Goal: Complete application form

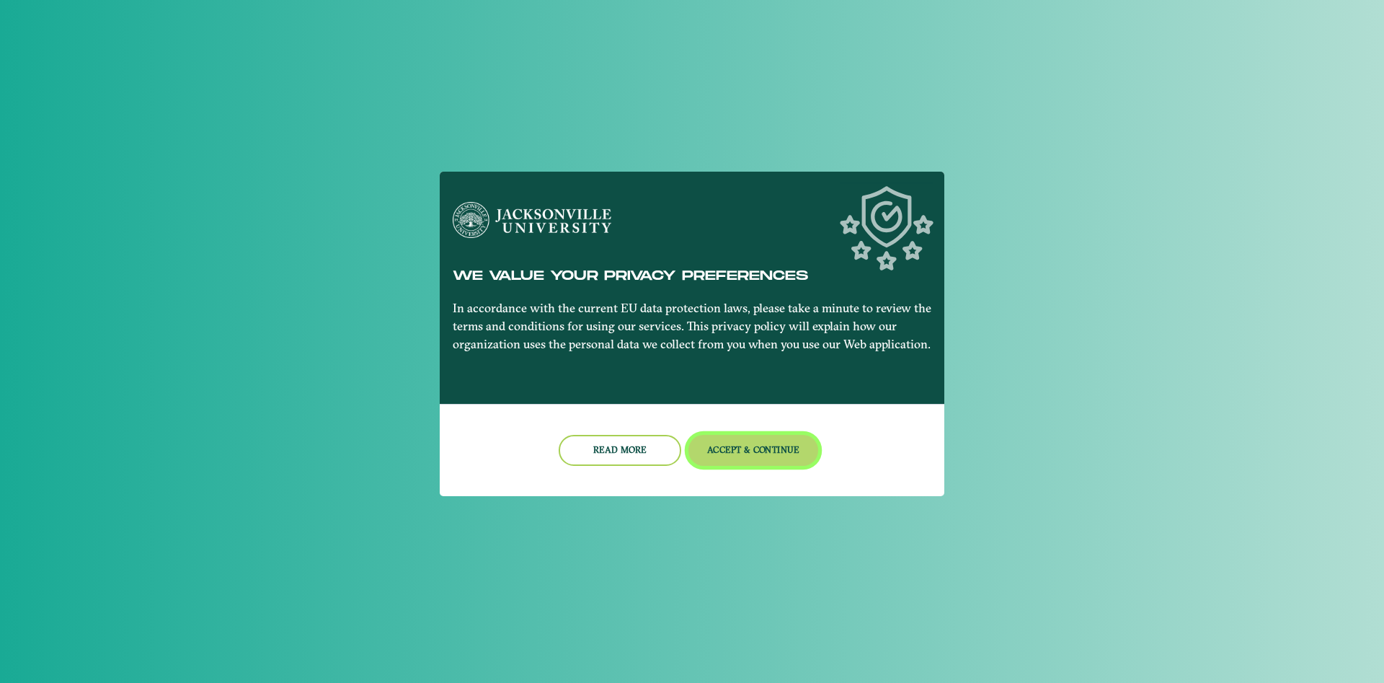
click at [770, 440] on button "Accept & Continue" at bounding box center [753, 450] width 130 height 31
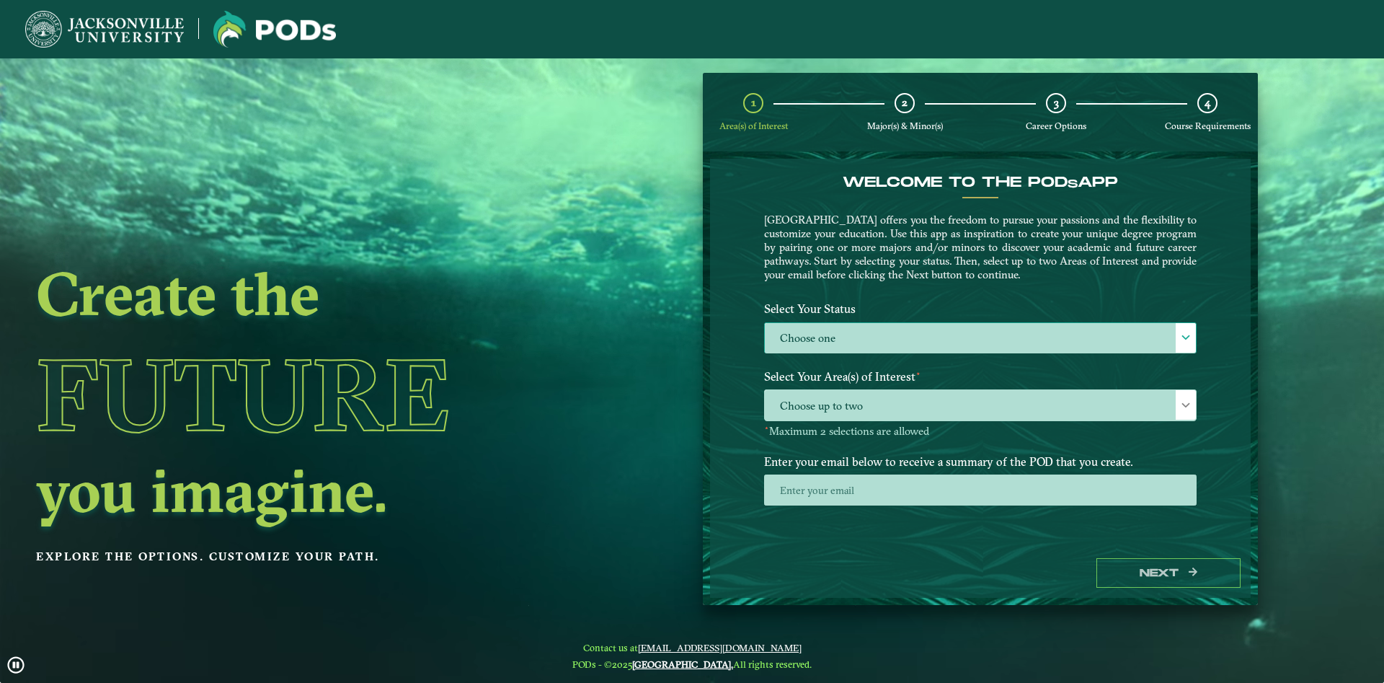
click at [983, 338] on label "Choose one" at bounding box center [980, 338] width 431 height 31
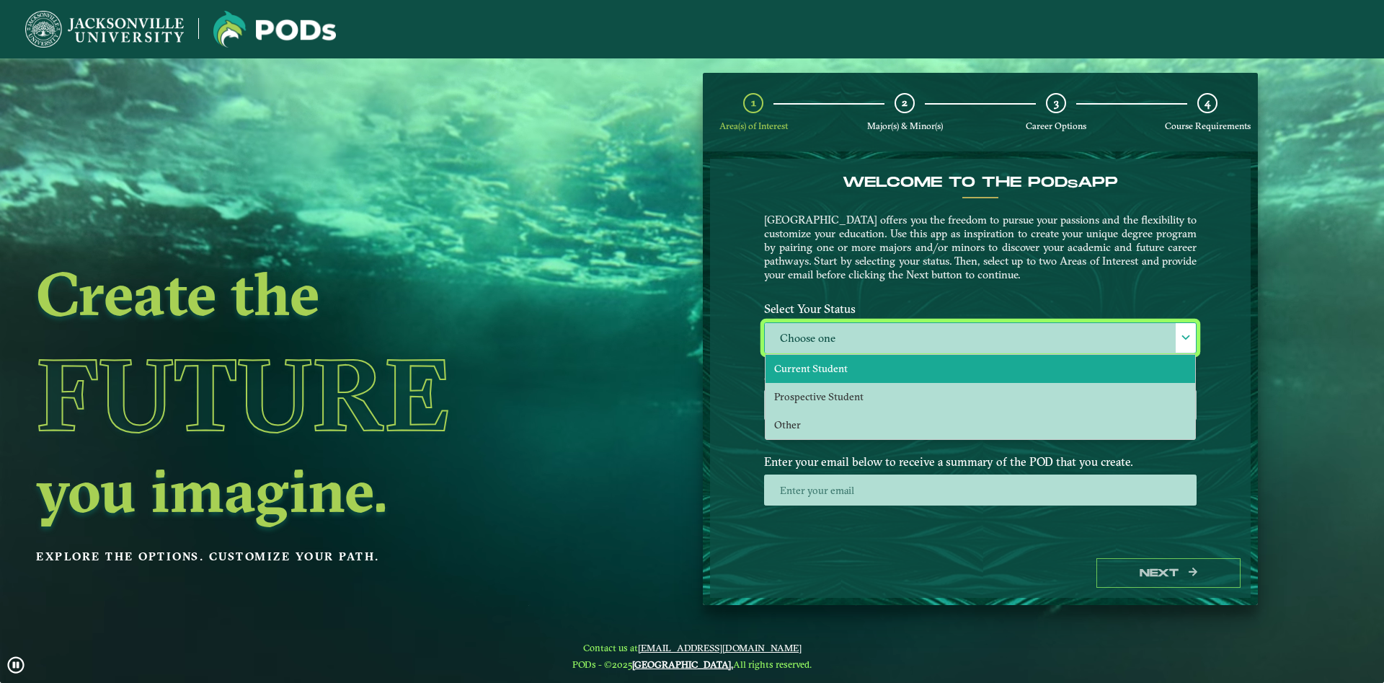
click at [925, 376] on li "Current Student" at bounding box center [980, 369] width 430 height 28
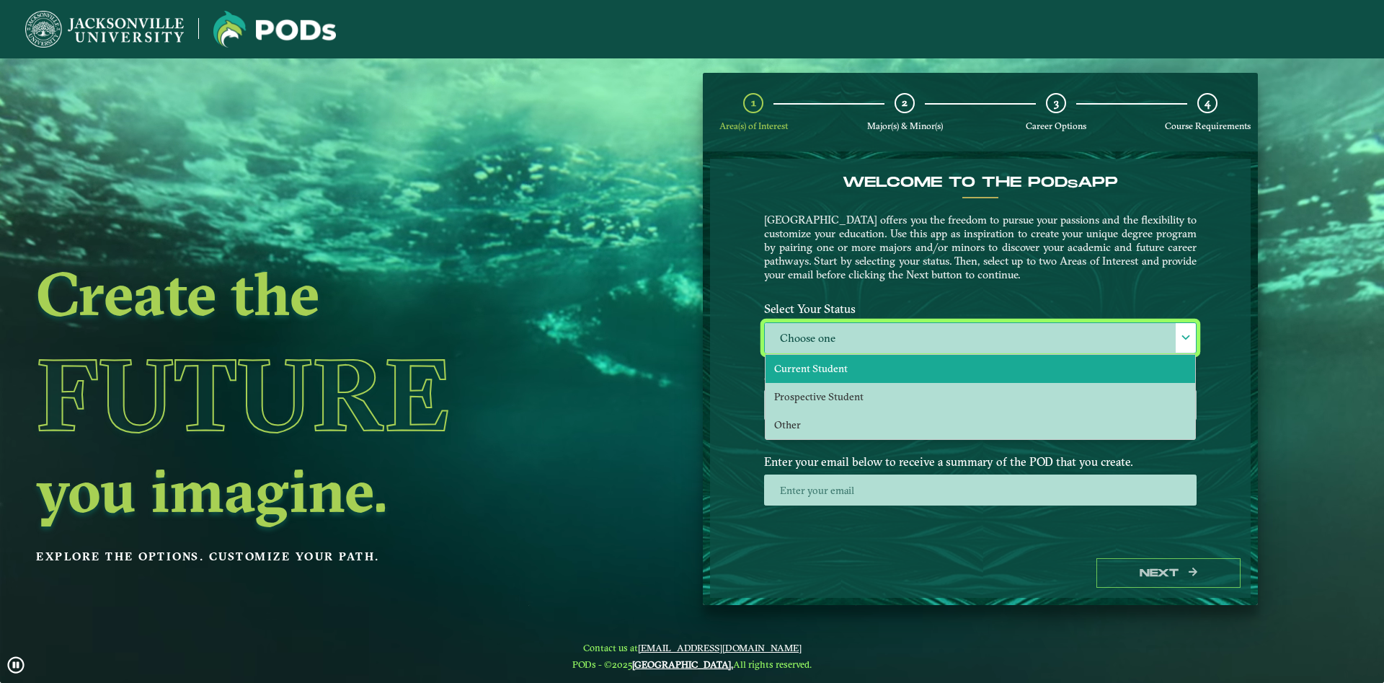
select select "[object Object]"
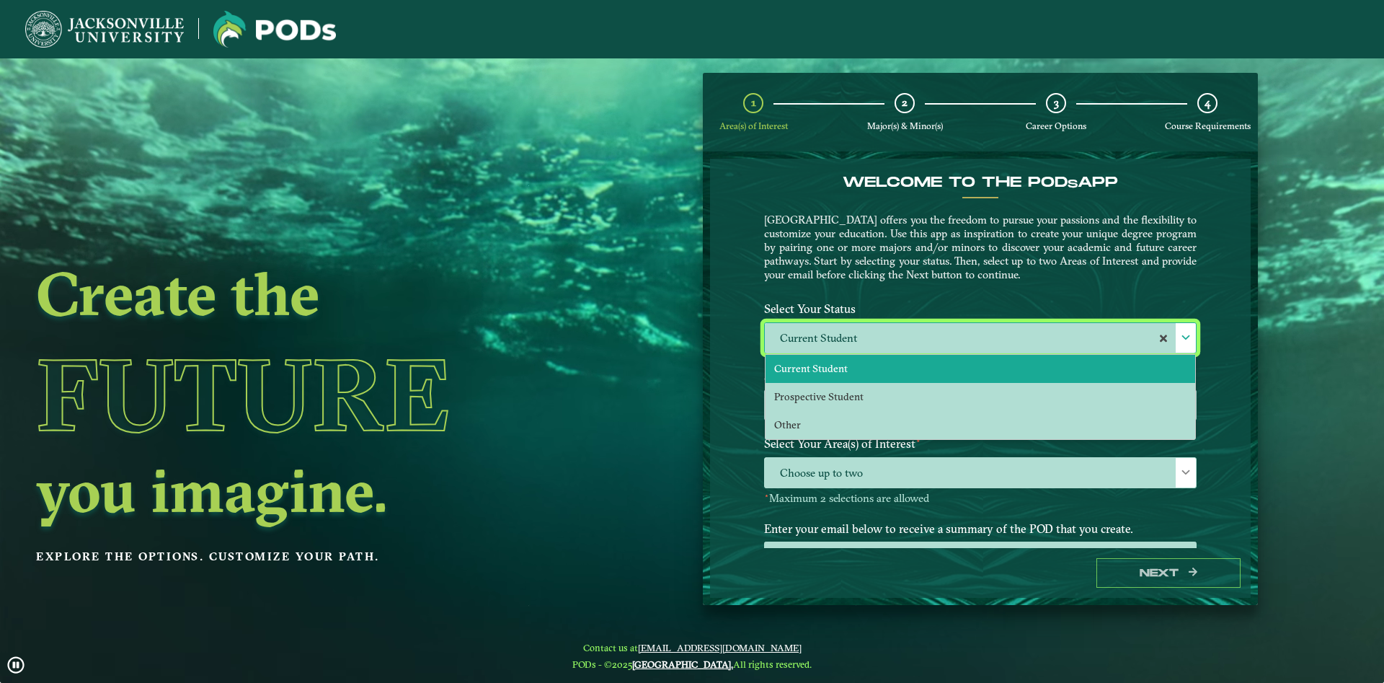
scroll to position [8, 67]
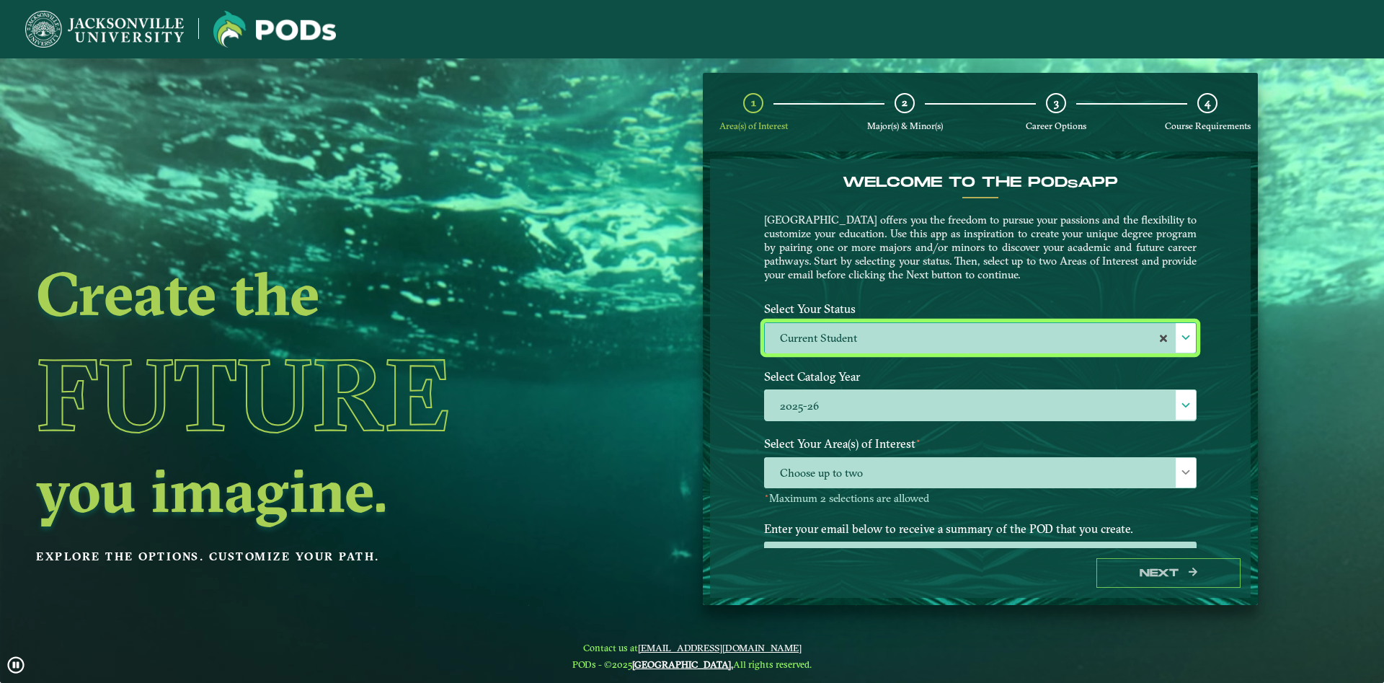
click at [910, 404] on label "2025-26" at bounding box center [980, 405] width 431 height 31
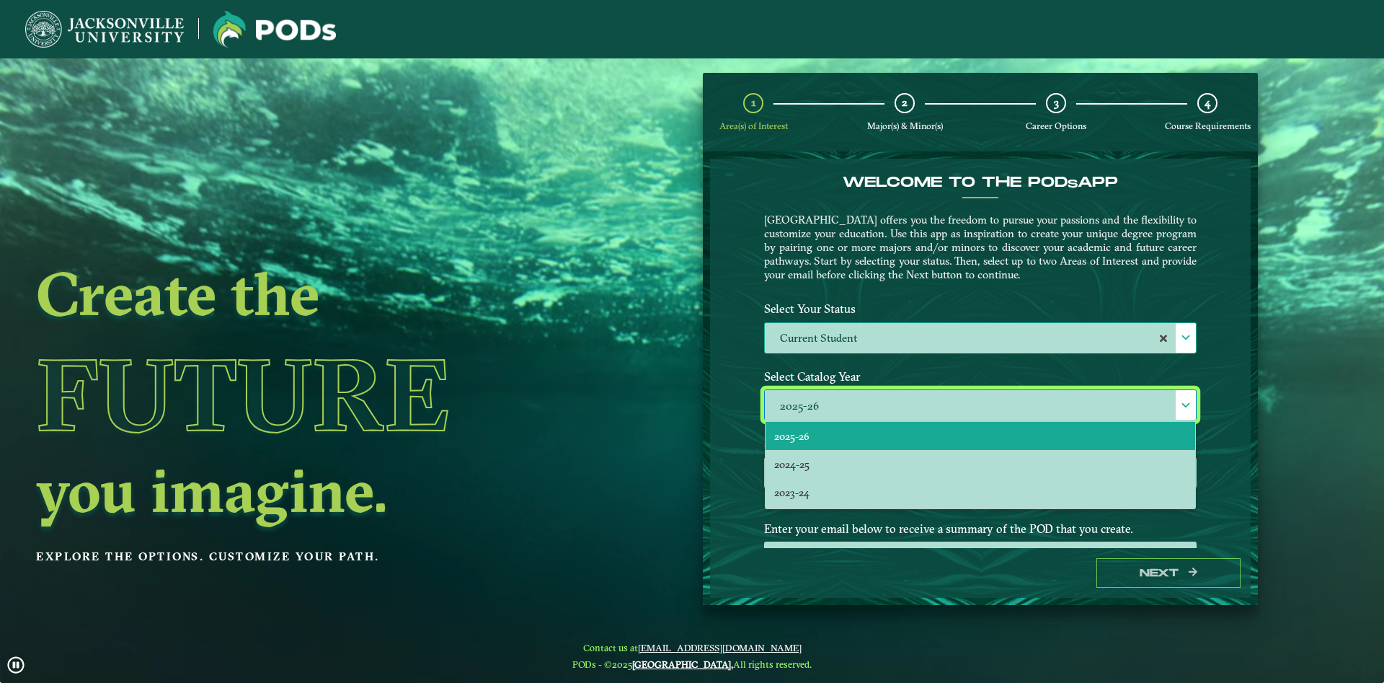
scroll to position [9, 67]
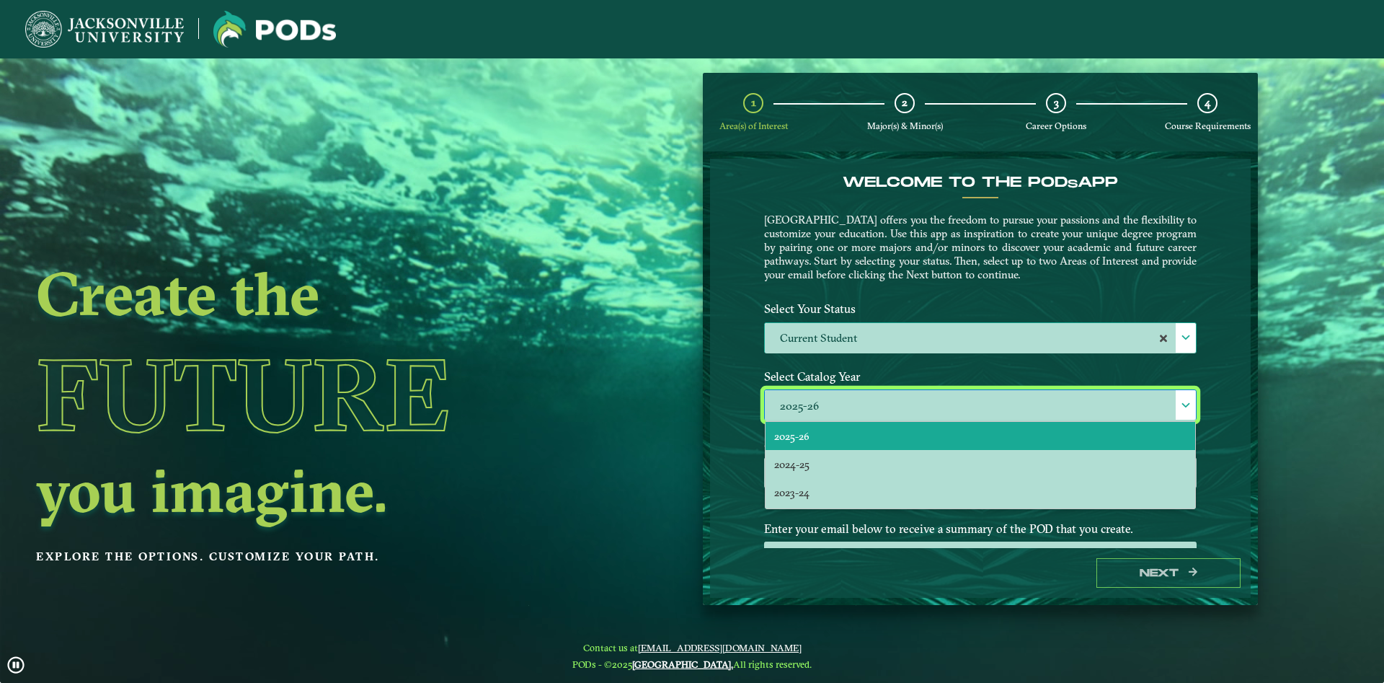
click at [700, 303] on div "1 Area(s) of Interest 2 Major(s) & Minor(s) 3 Career Options 4 Course Requireme…" at bounding box center [980, 339] width 577 height 533
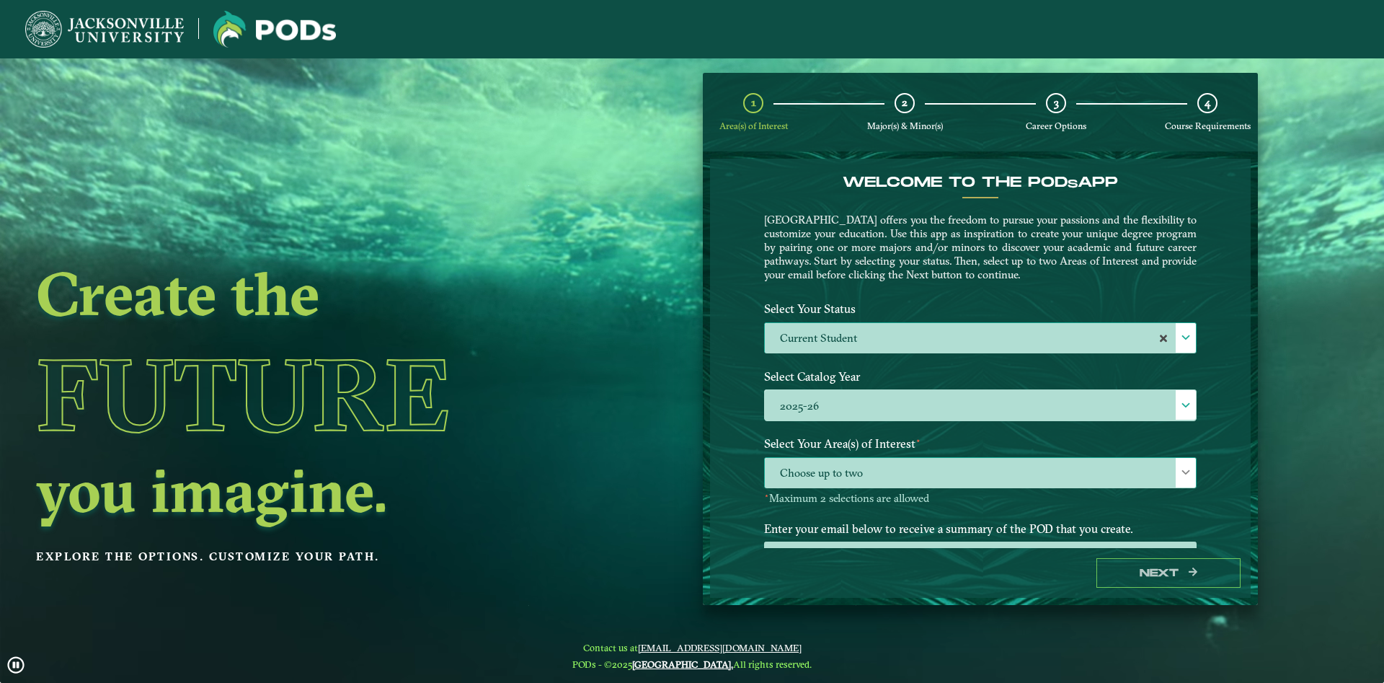
click at [800, 477] on span "Choose up to two" at bounding box center [980, 473] width 431 height 31
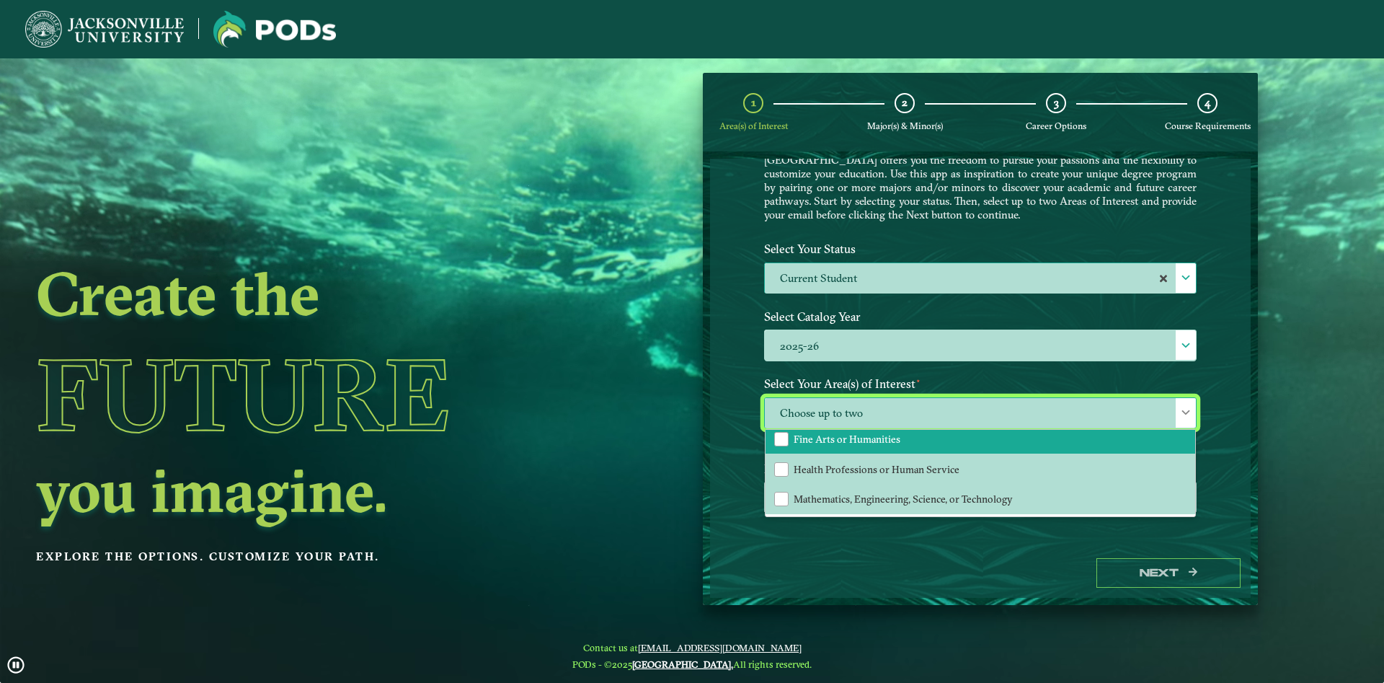
scroll to position [20, 0]
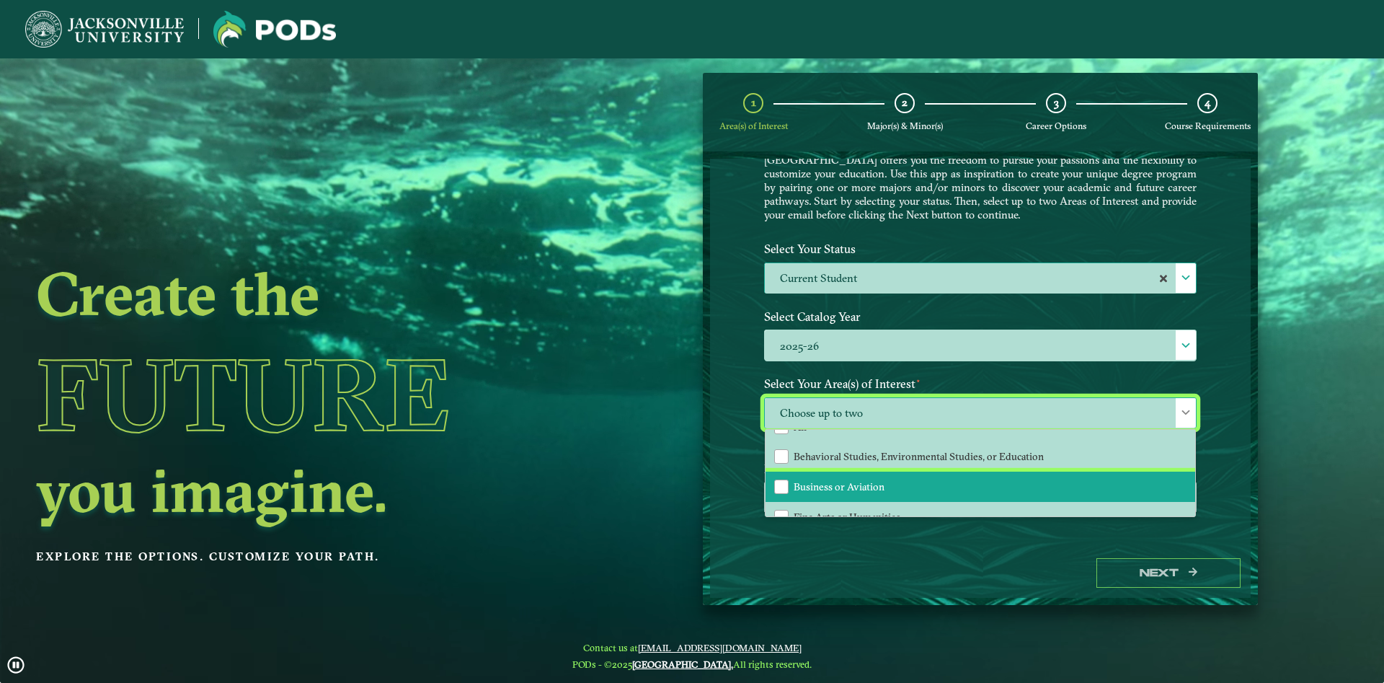
click at [842, 478] on li "Business or Aviation" at bounding box center [980, 486] width 430 height 30
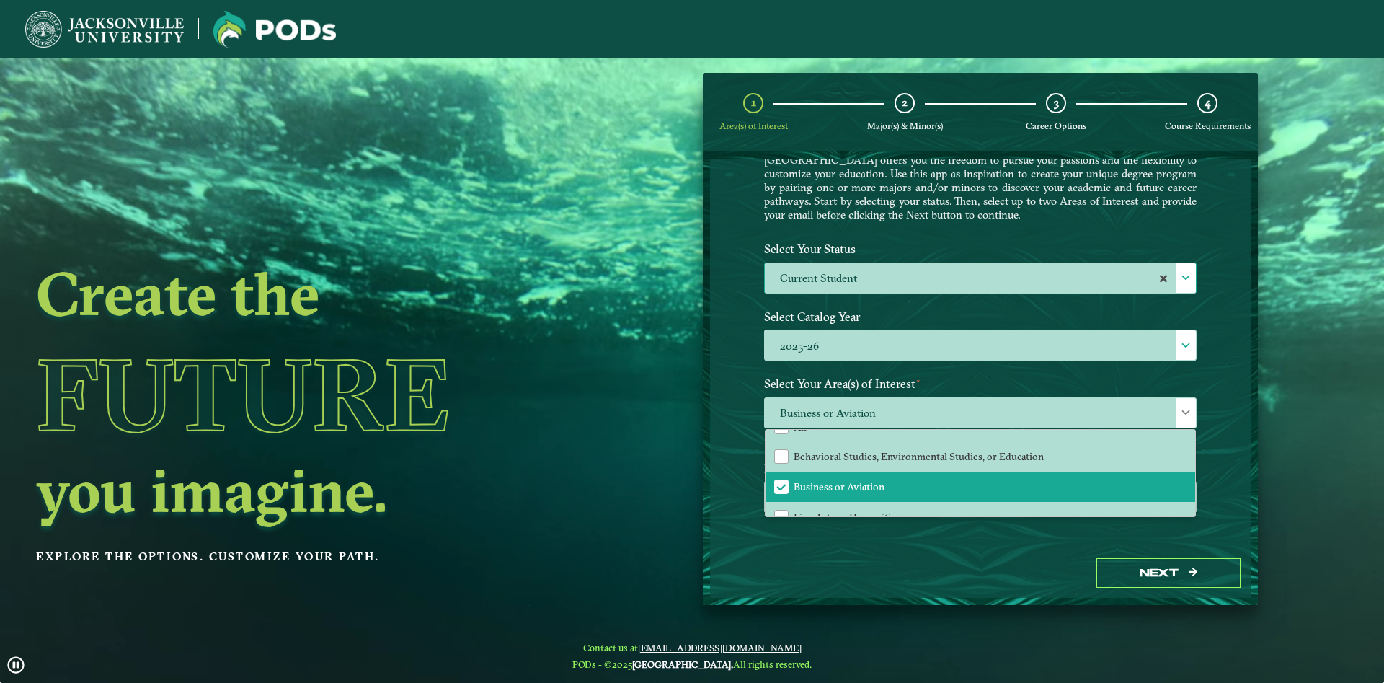
click at [1226, 456] on div "Welcome to the POD s app Jacksonville University offers you the freedom to purs…" at bounding box center [980, 353] width 541 height 389
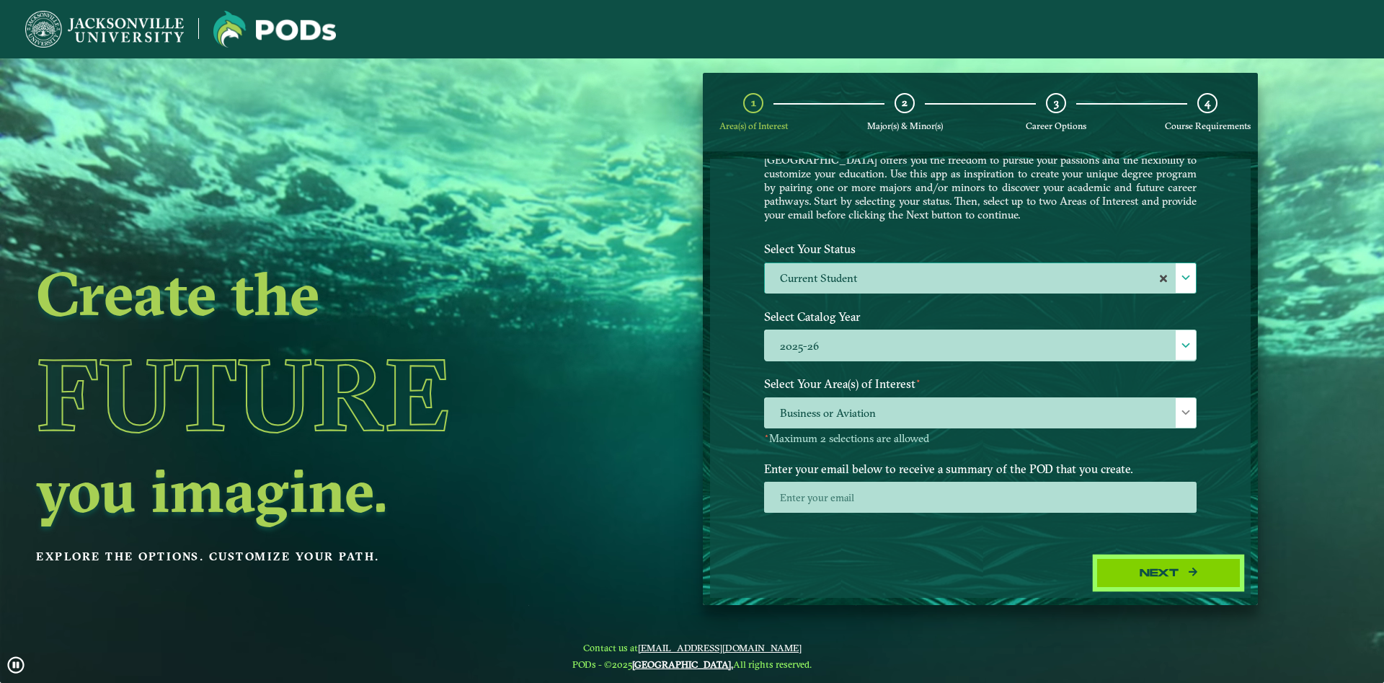
click at [1161, 577] on button "Next" at bounding box center [1168, 573] width 144 height 30
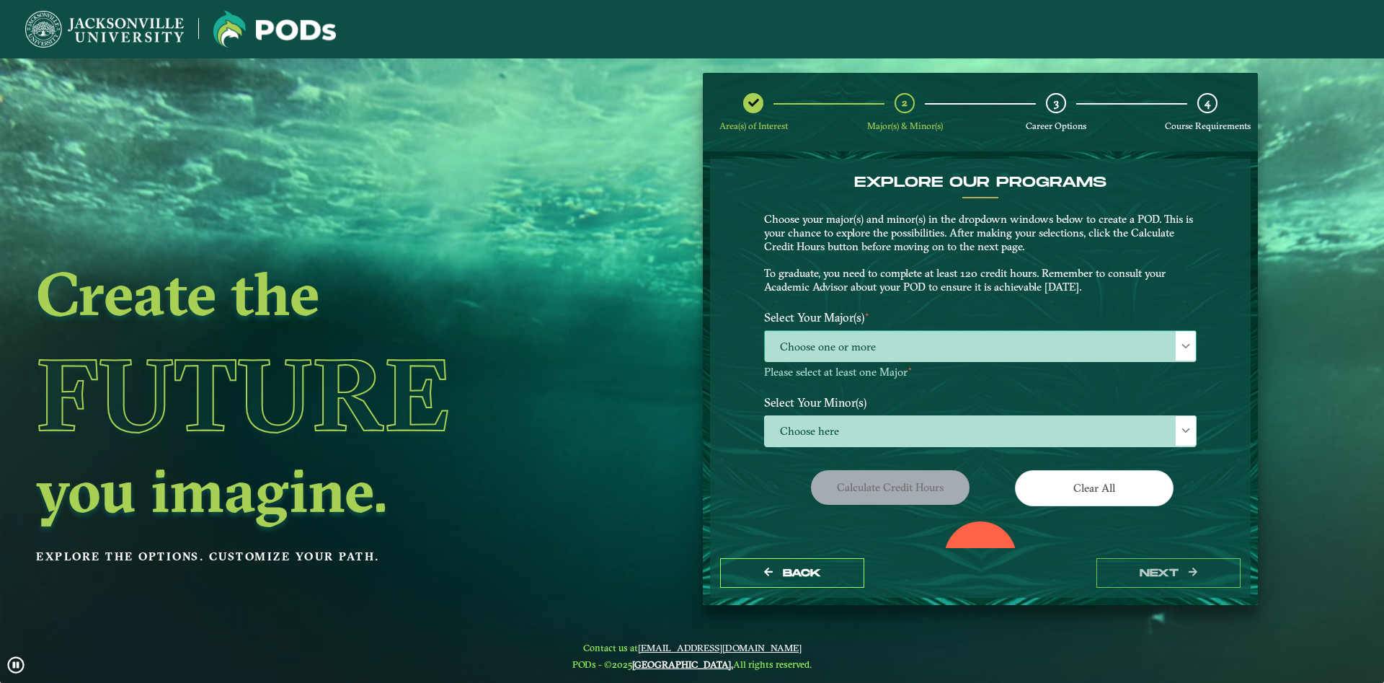
click at [879, 344] on span "Choose one or more" at bounding box center [980, 346] width 431 height 31
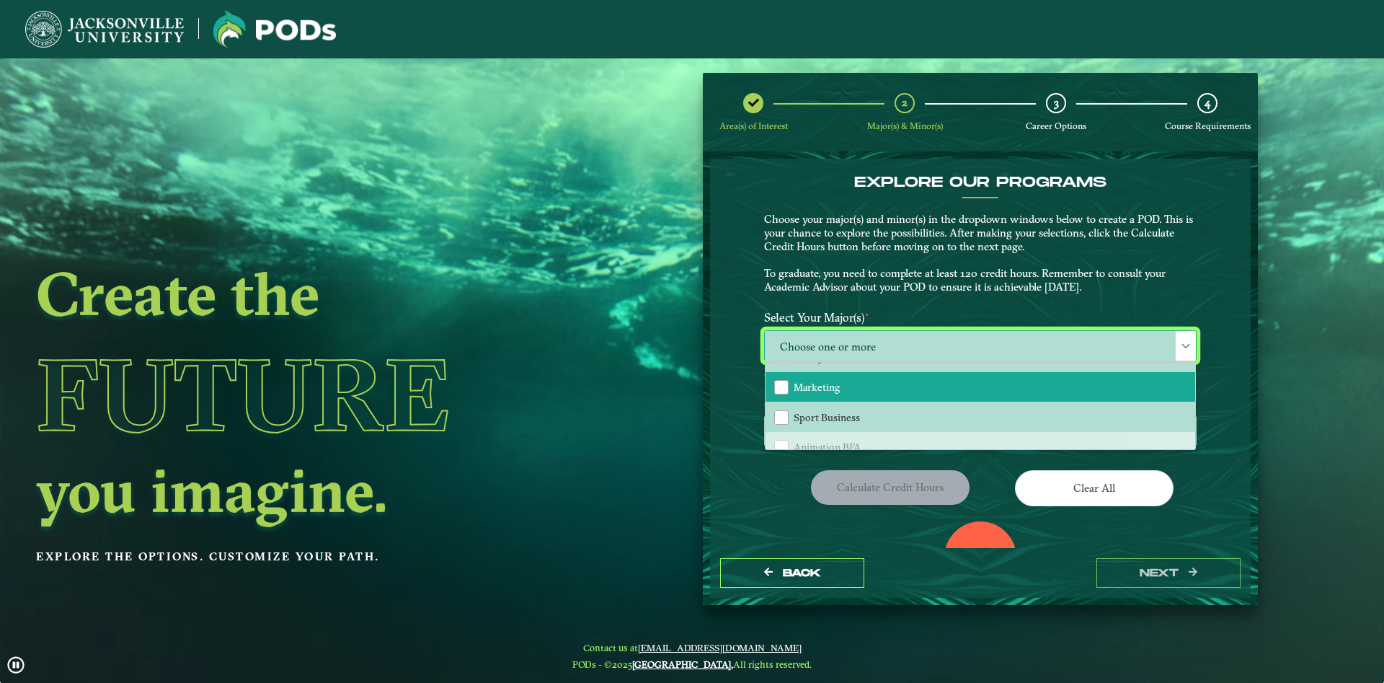
scroll to position [156, 0]
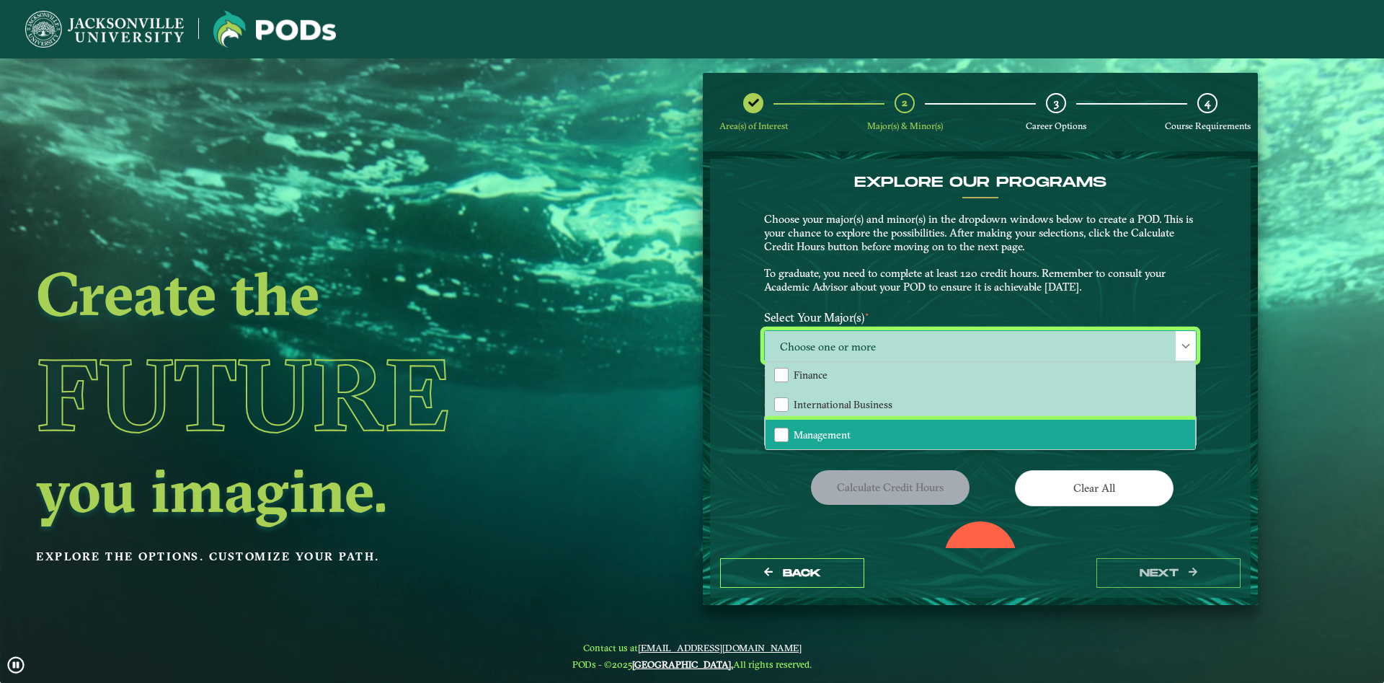
click at [884, 423] on li "Management" at bounding box center [980, 434] width 430 height 30
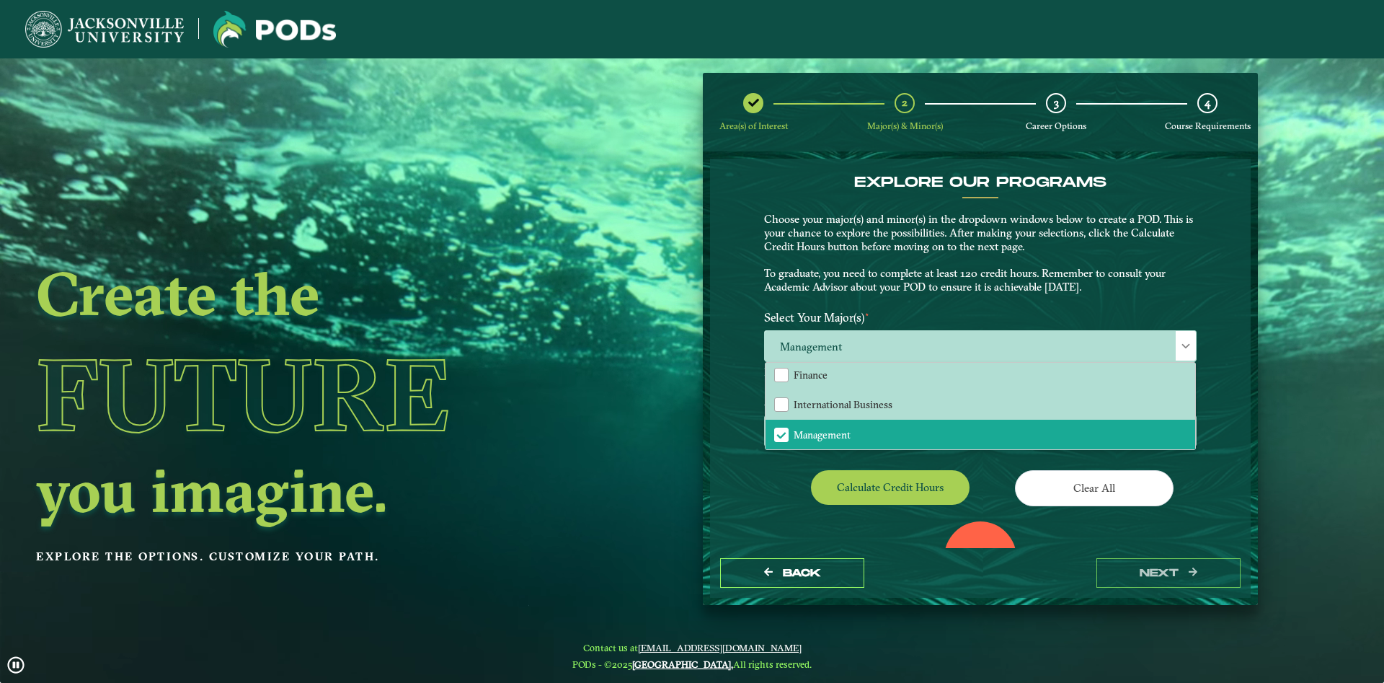
click at [1232, 486] on div "EXPLORE OUR PROGRAMS Choose your major(s) and minor(s) in the dropdown windows …" at bounding box center [980, 353] width 541 height 389
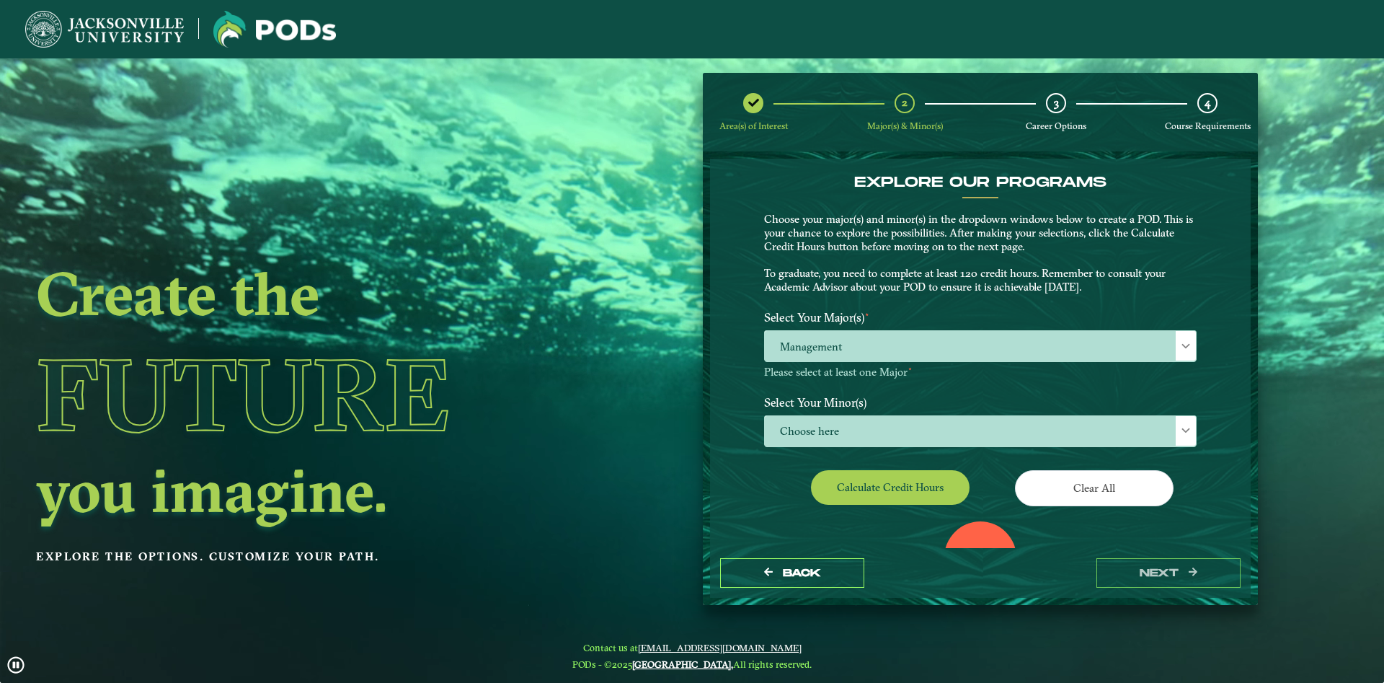
scroll to position [110, 0]
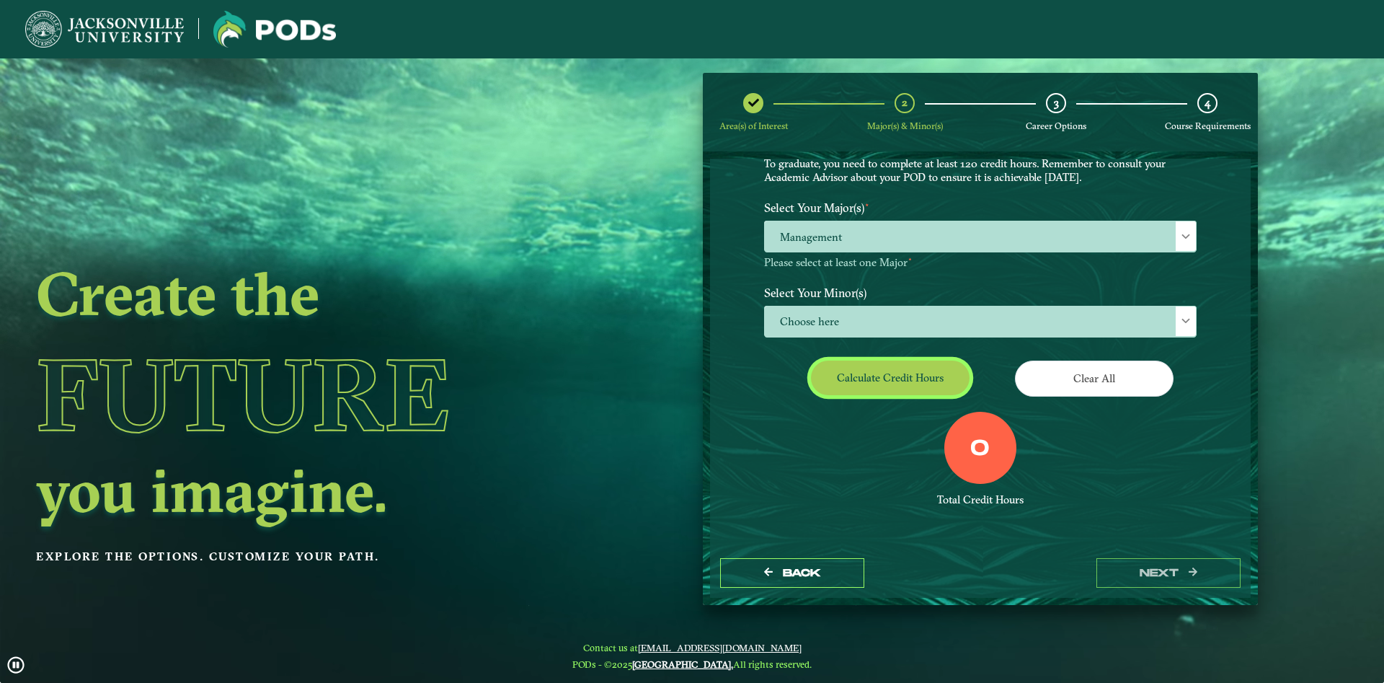
click at [893, 361] on button "Calculate credit hours" at bounding box center [890, 377] width 159 height 34
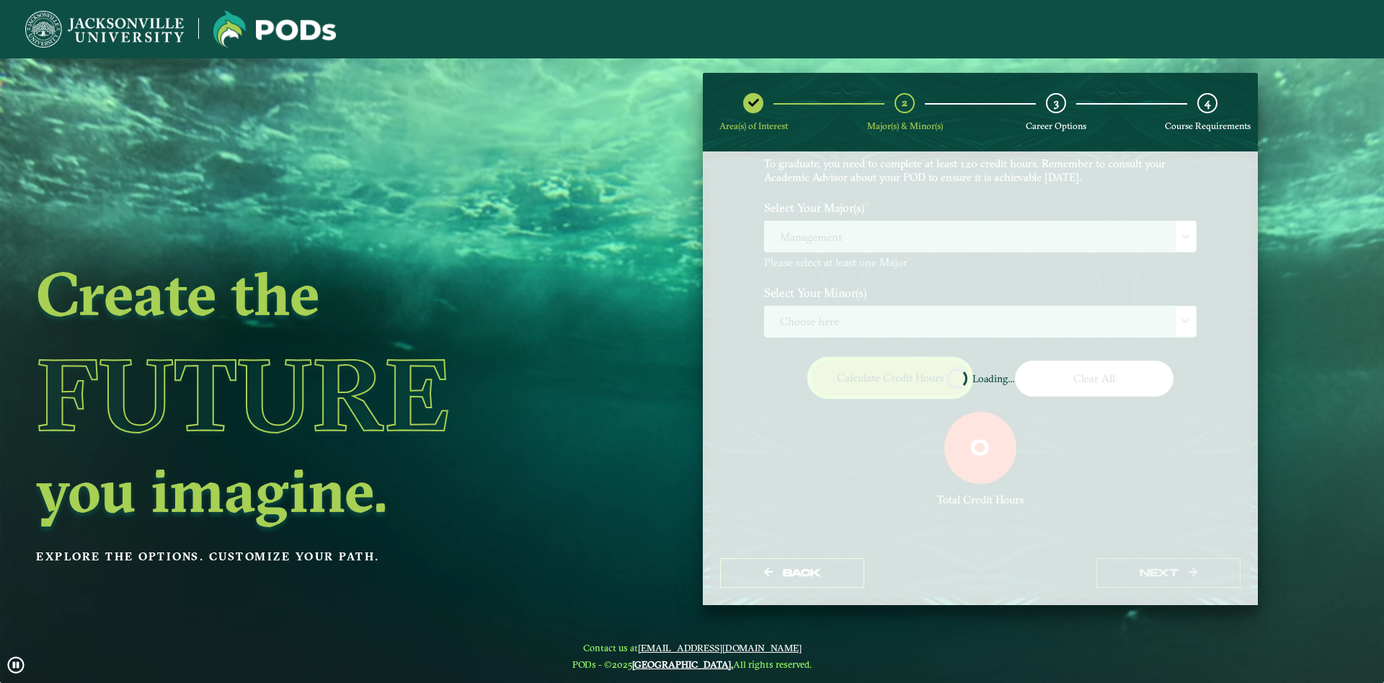
scroll to position [68, 0]
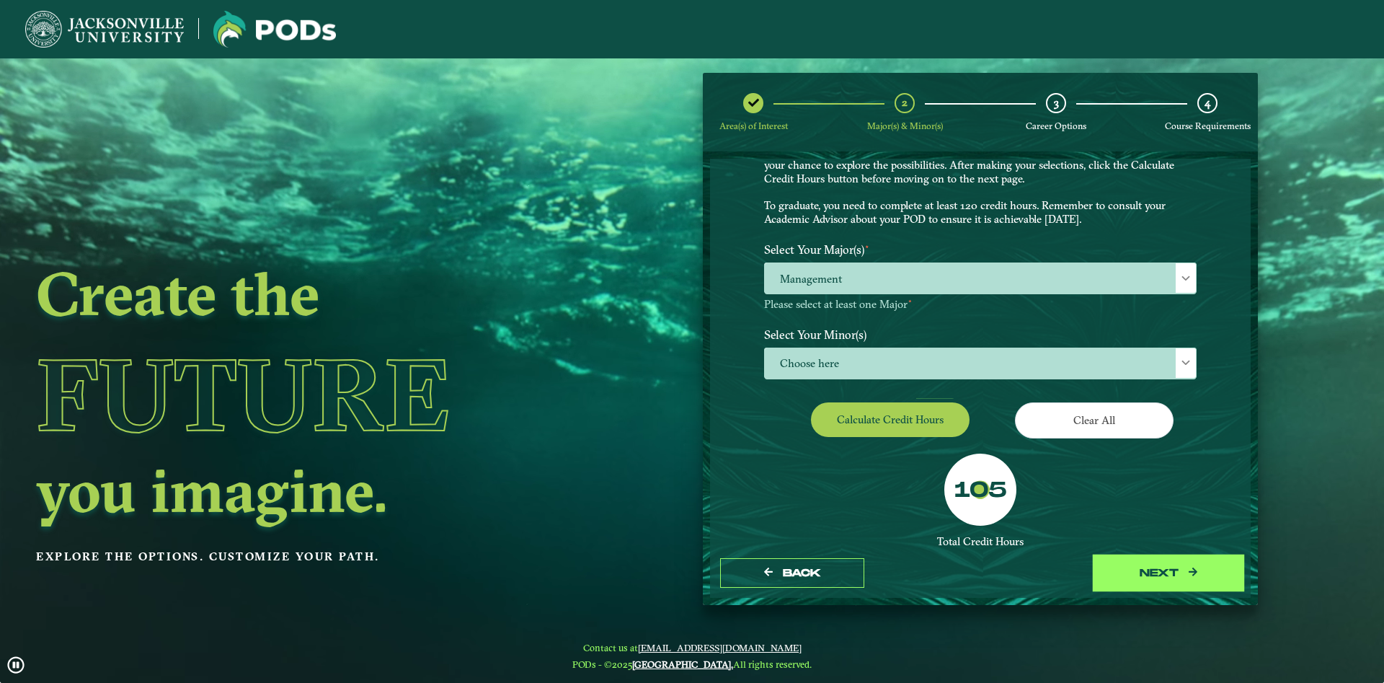
click at [1163, 575] on button "next" at bounding box center [1168, 573] width 144 height 30
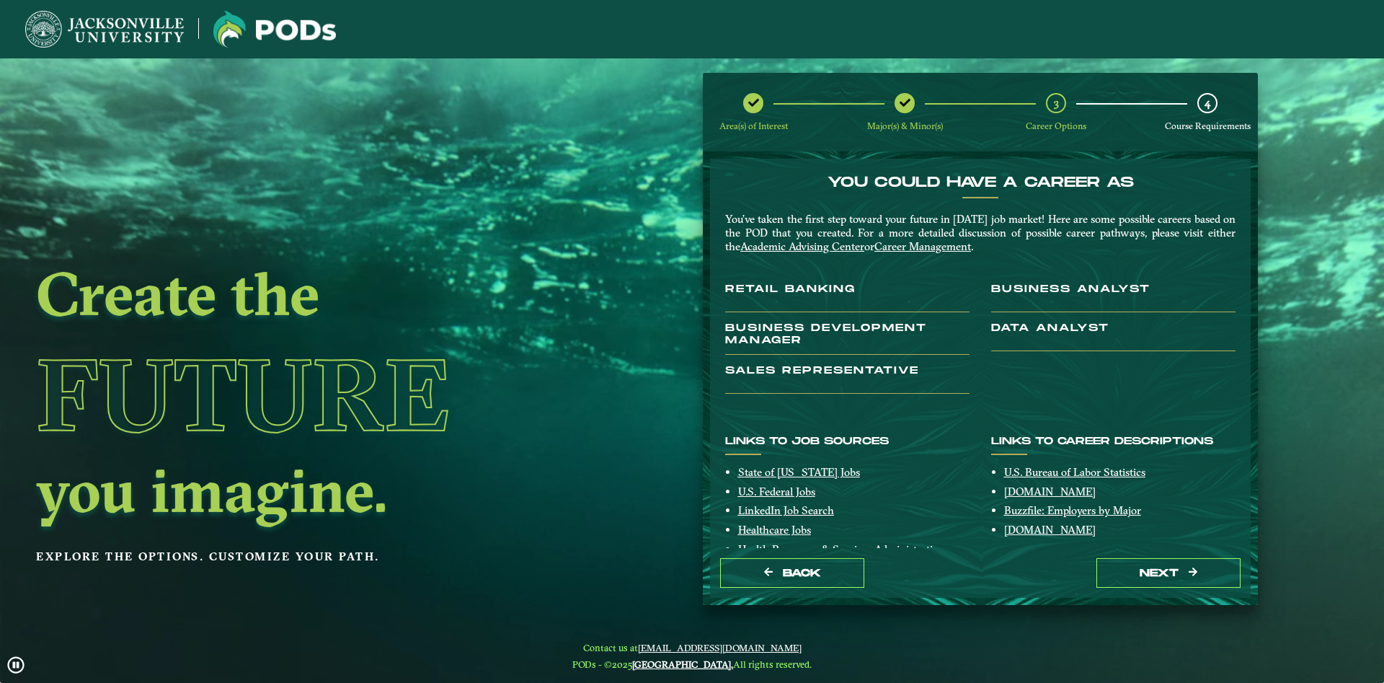
scroll to position [82, 0]
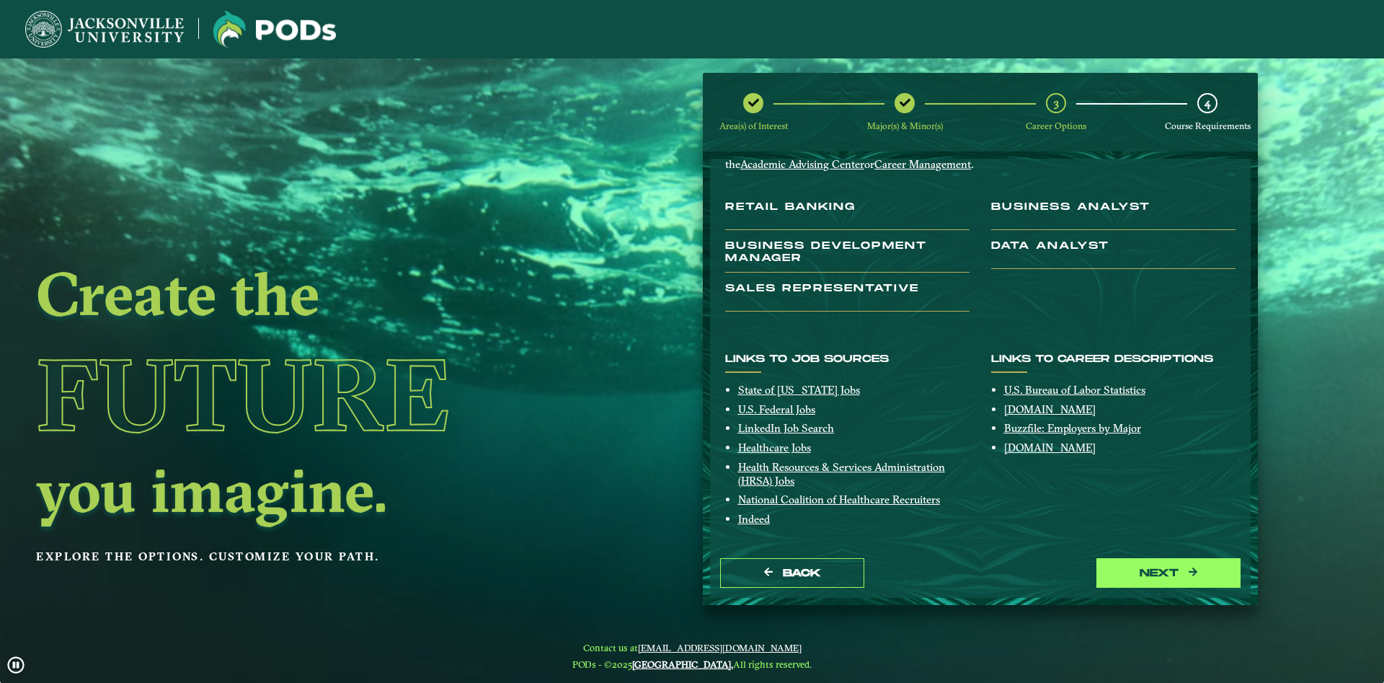
drag, startPoint x: 1145, startPoint y: 591, endPoint x: 1145, endPoint y: 583, distance: 7.9
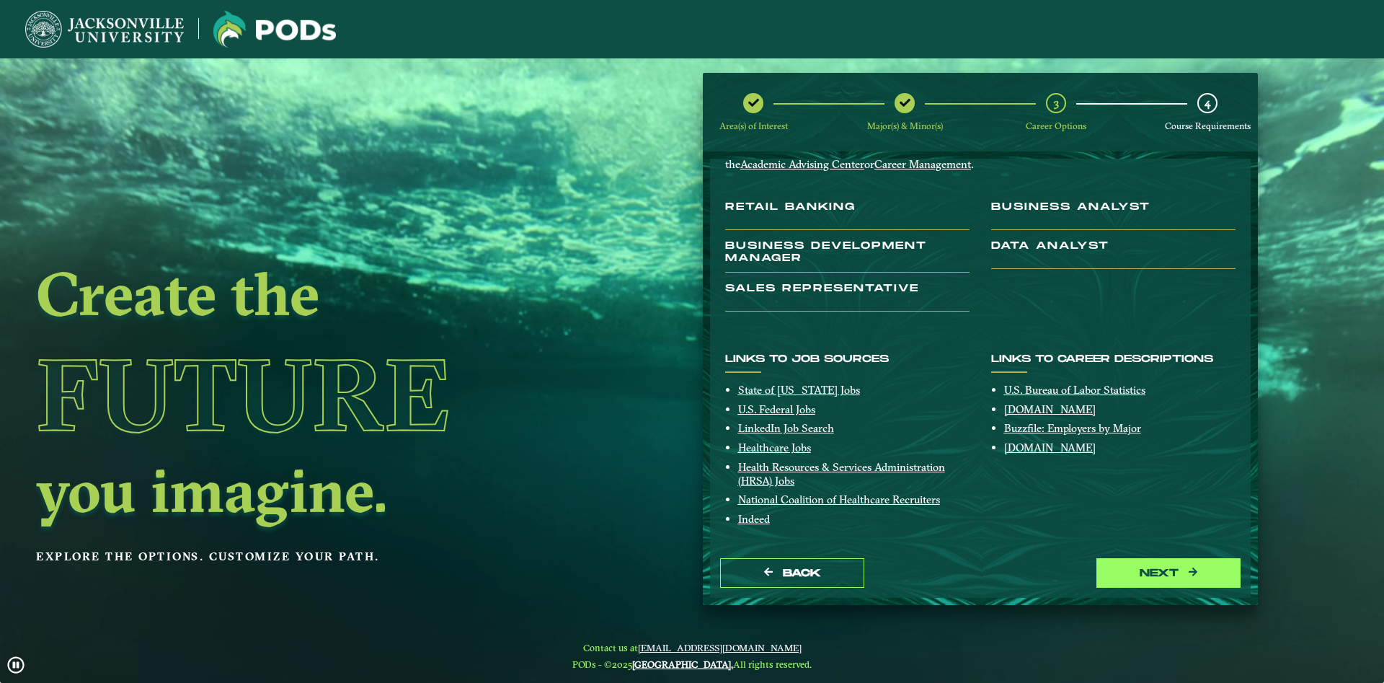
click at [1145, 583] on div "Back next" at bounding box center [980, 573] width 541 height 50
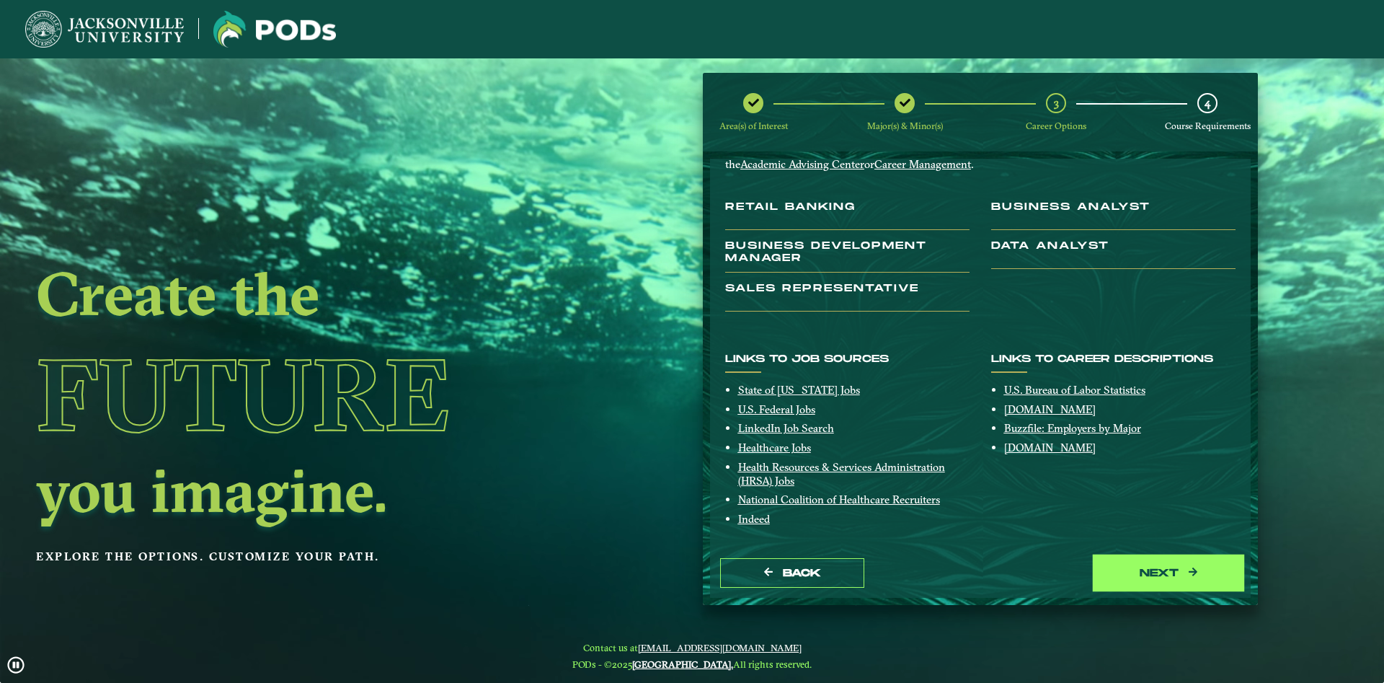
click at [1147, 577] on button "next" at bounding box center [1168, 573] width 144 height 30
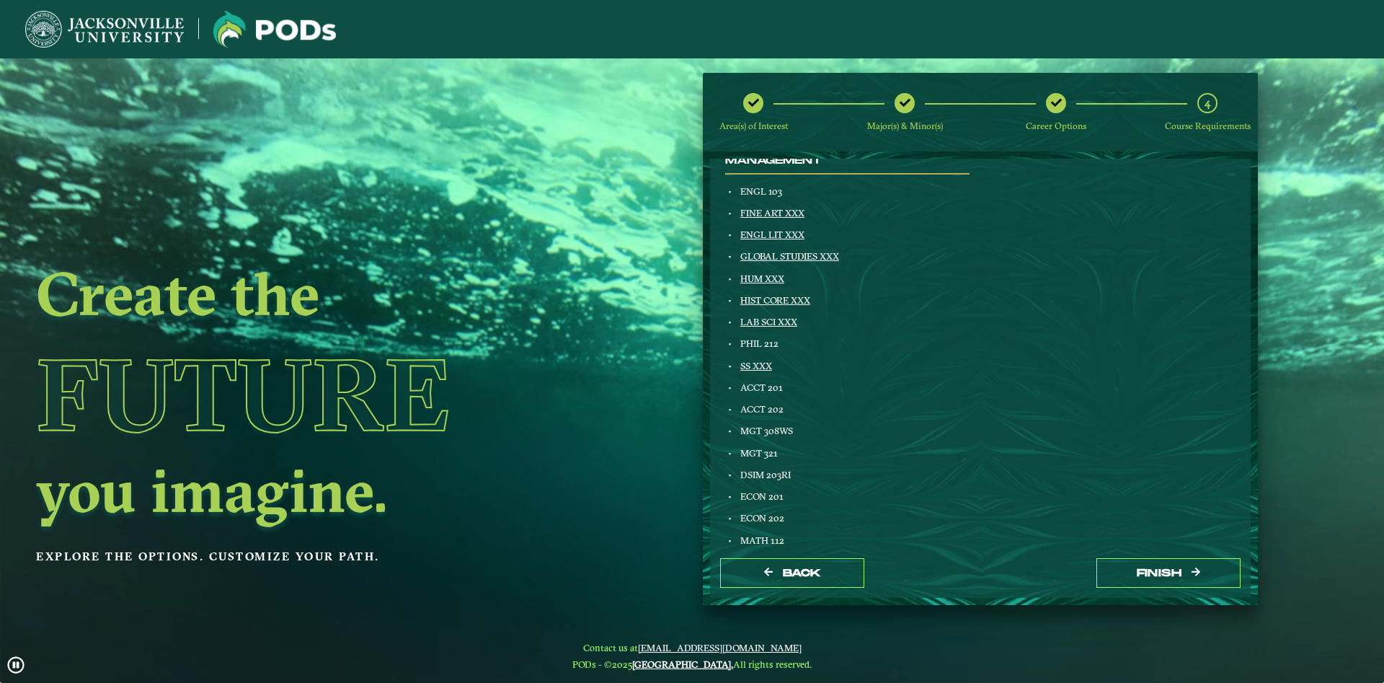
scroll to position [0, 0]
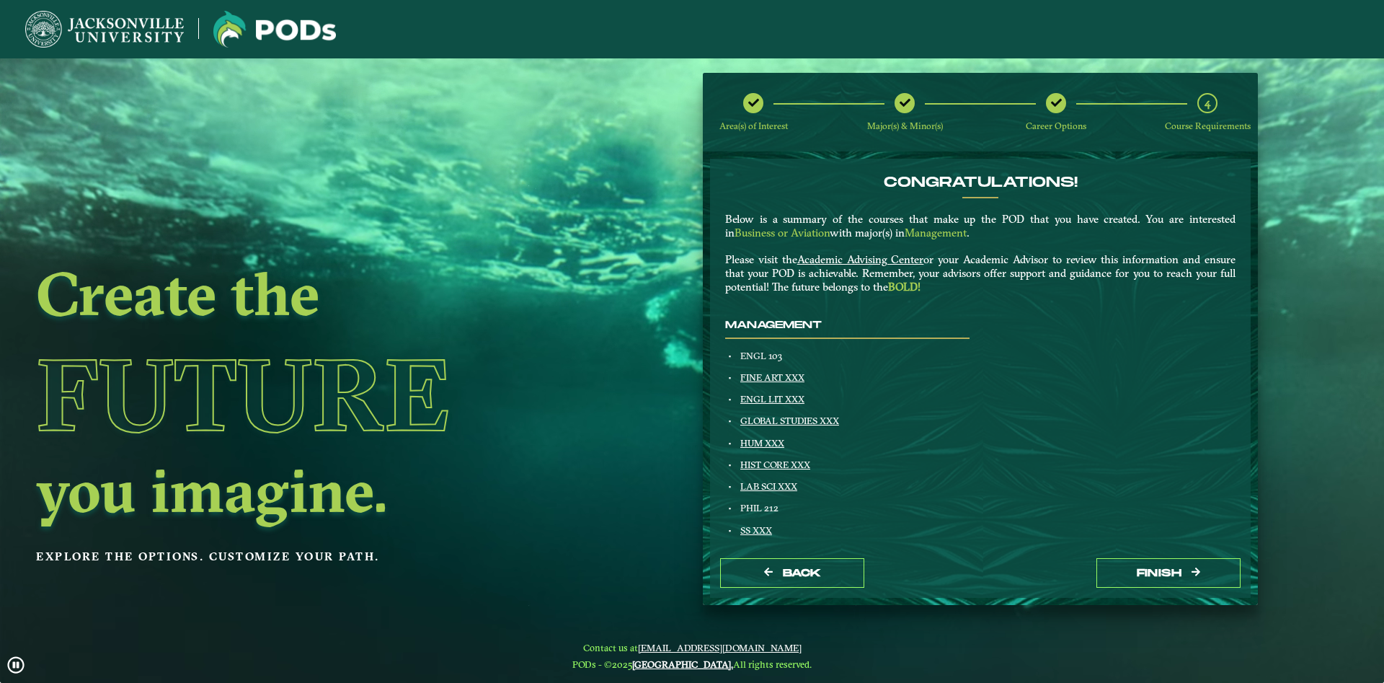
click at [509, 437] on h1 "Future" at bounding box center [311, 394] width 551 height 131
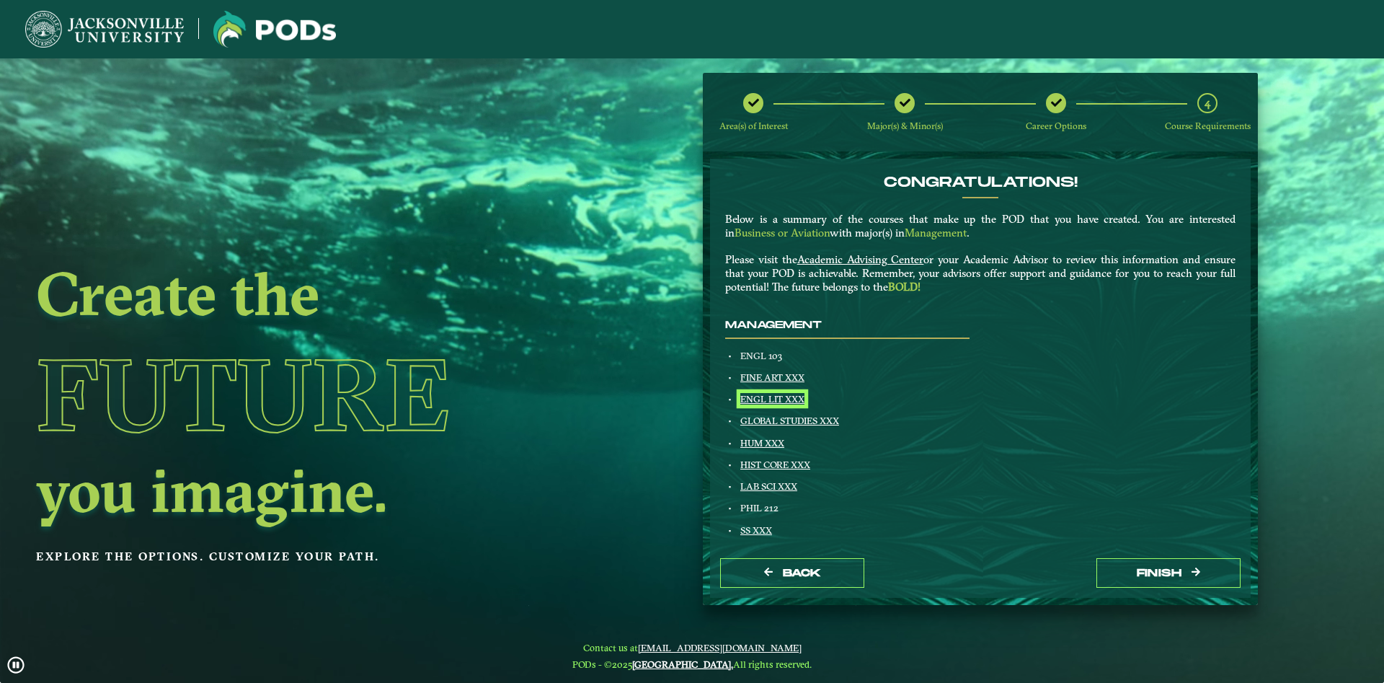
click at [782, 401] on link "ENGL LIT XXX" at bounding box center [772, 399] width 64 height 12
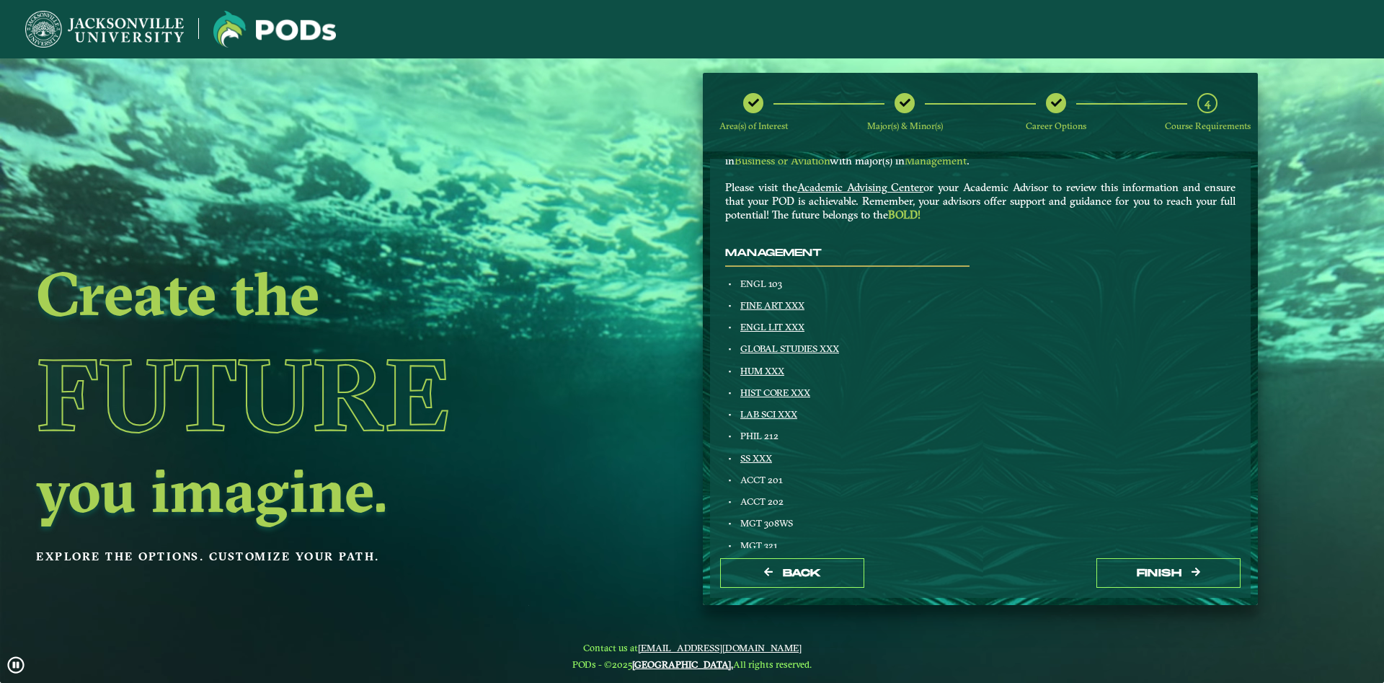
drag, startPoint x: 861, startPoint y: 404, endPoint x: 855, endPoint y: 427, distance: 24.5
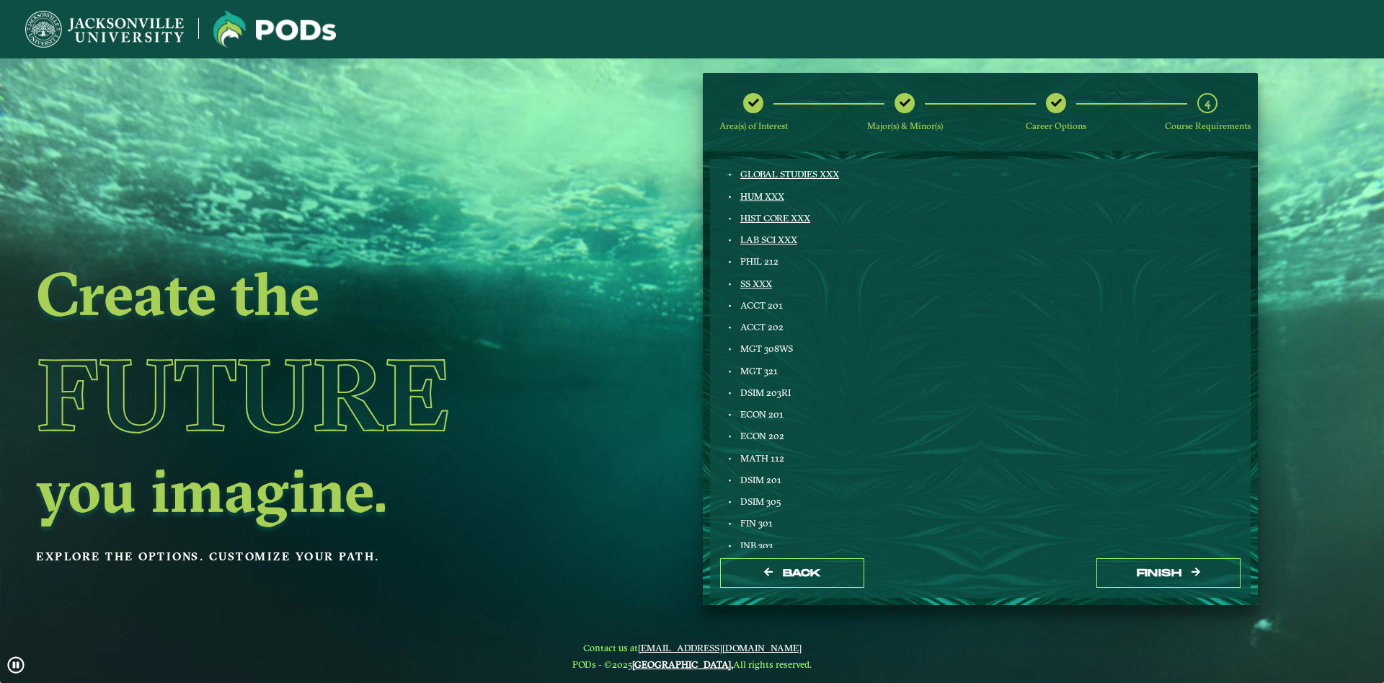
scroll to position [164, 0]
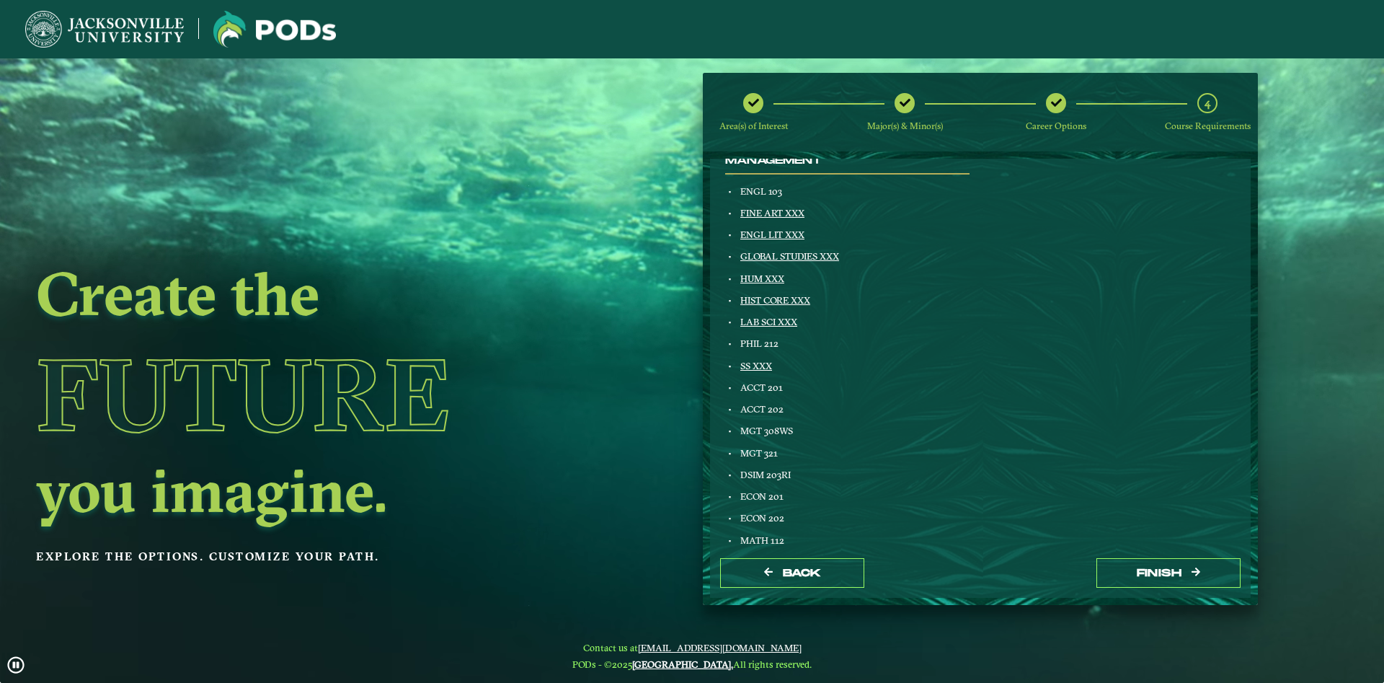
click at [752, 371] on div "Management ENGL 103 FINE ART XXX ENGL LIT XXX GLOBAL STUDIES XXX HUM XXX HIST C…" at bounding box center [847, 552] width 266 height 794
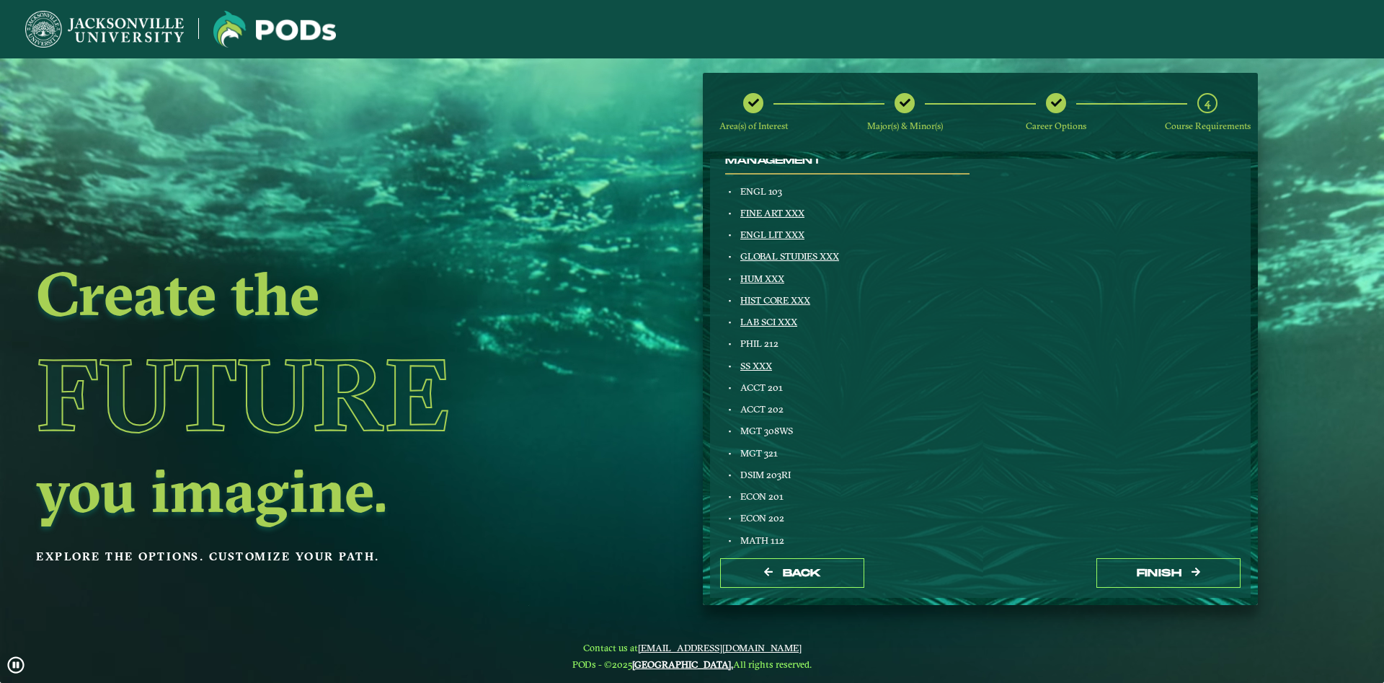
click at [756, 357] on div "Management ENGL 103 FINE ART XXX ENGL LIT XXX GLOBAL STUDIES XXX HUM XXX HIST C…" at bounding box center [847, 552] width 266 height 794
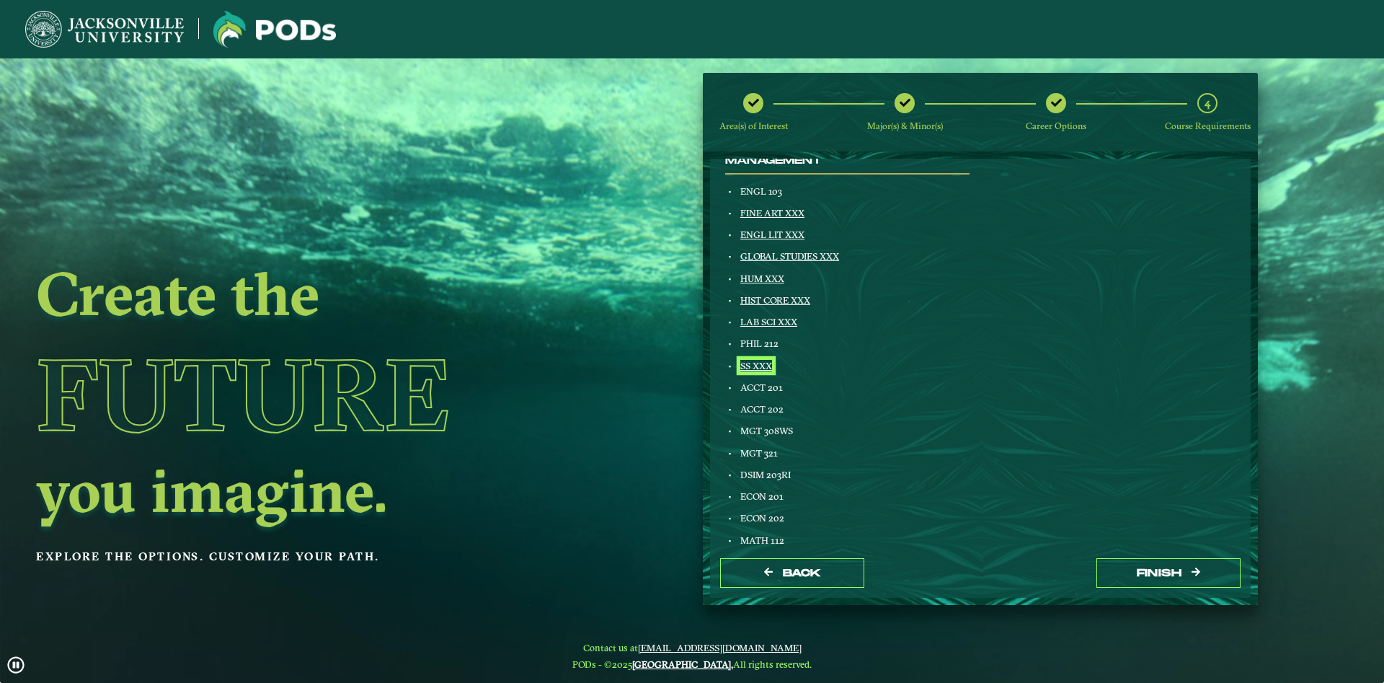
click at [755, 361] on link "SS XXX" at bounding box center [756, 366] width 32 height 12
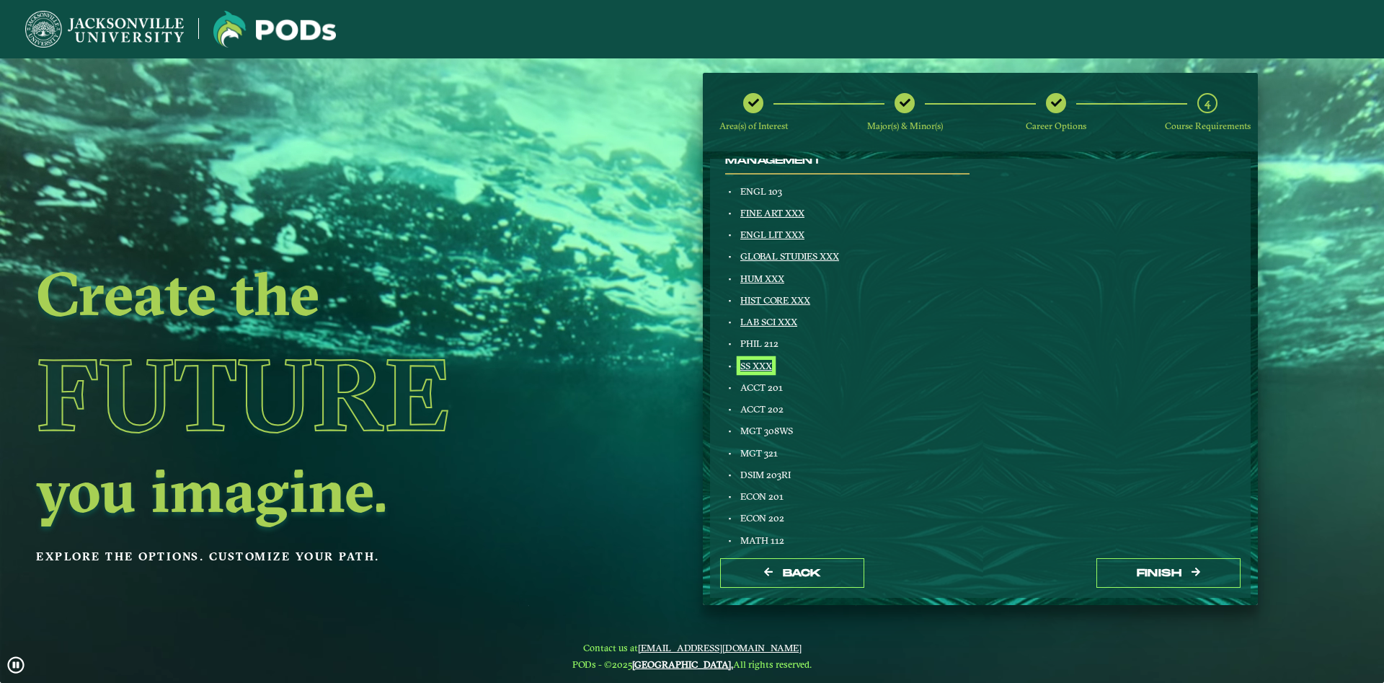
scroll to position [0, 0]
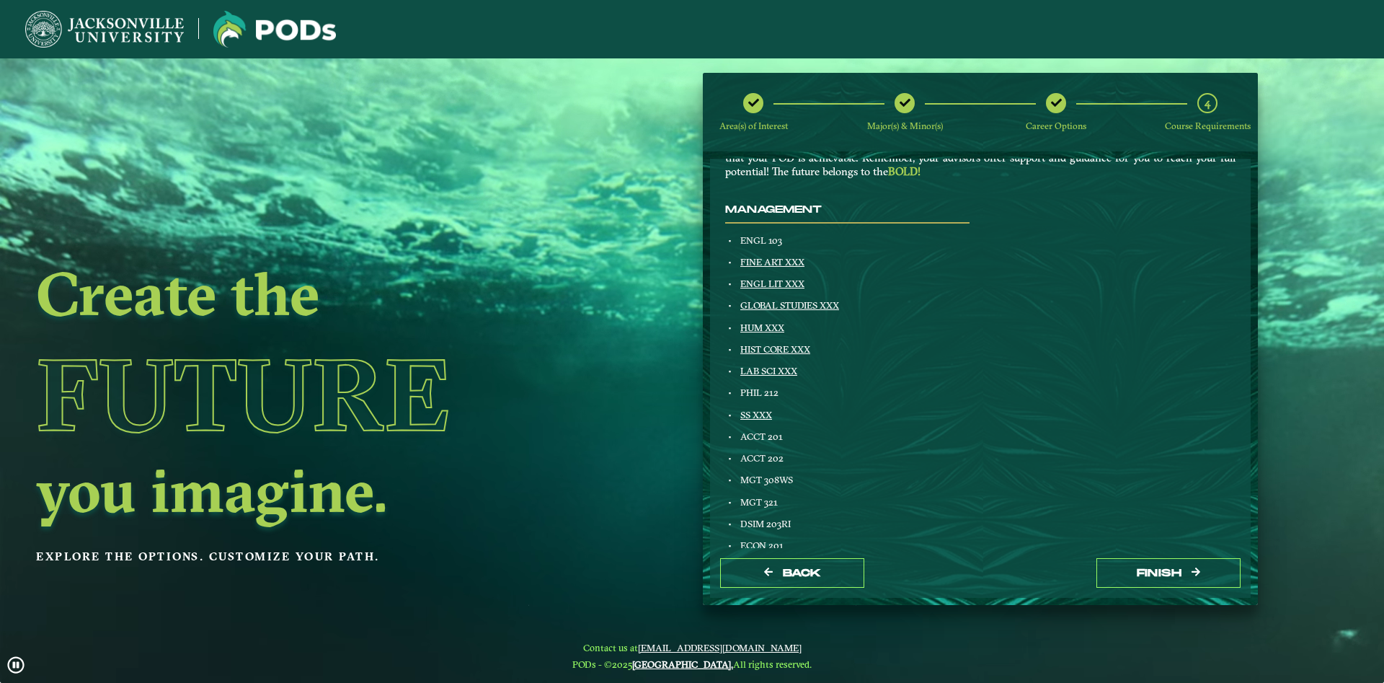
drag, startPoint x: 997, startPoint y: 328, endPoint x: 991, endPoint y: 366, distance: 38.6
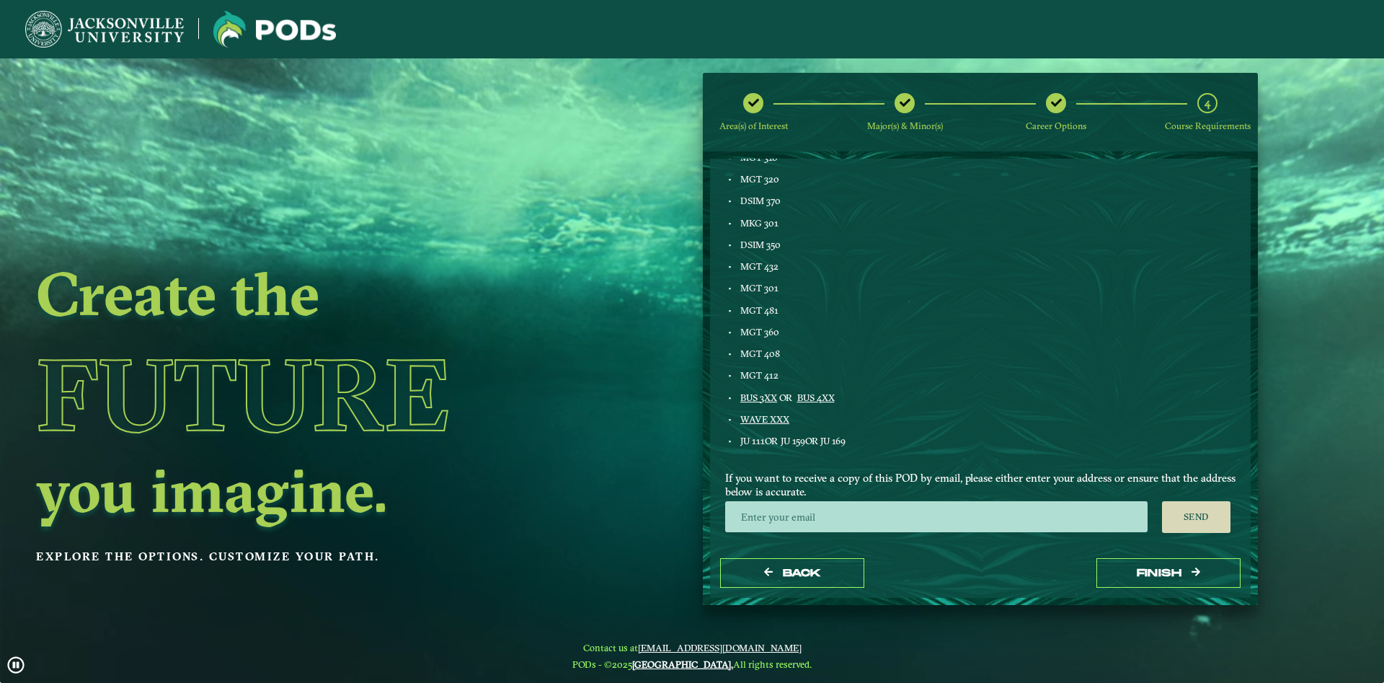
scroll to position [492, 0]
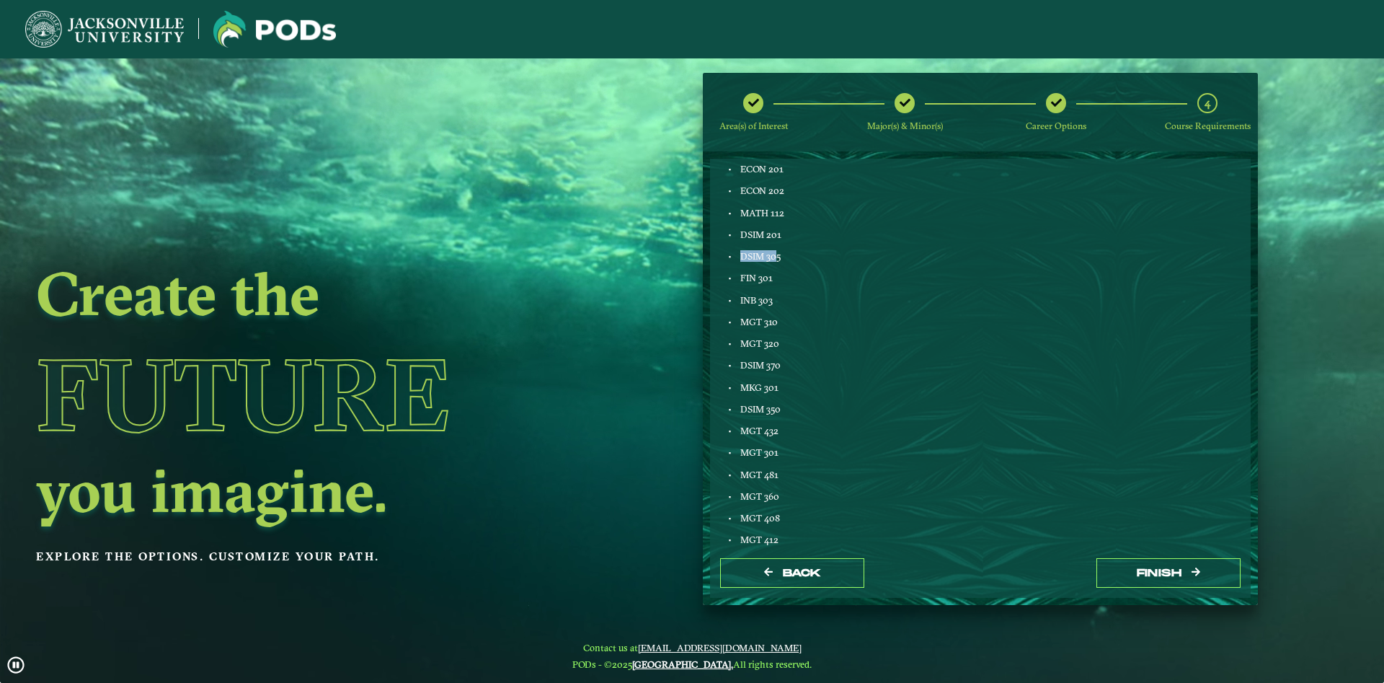
drag, startPoint x: 777, startPoint y: 257, endPoint x: 746, endPoint y: 258, distance: 31.0
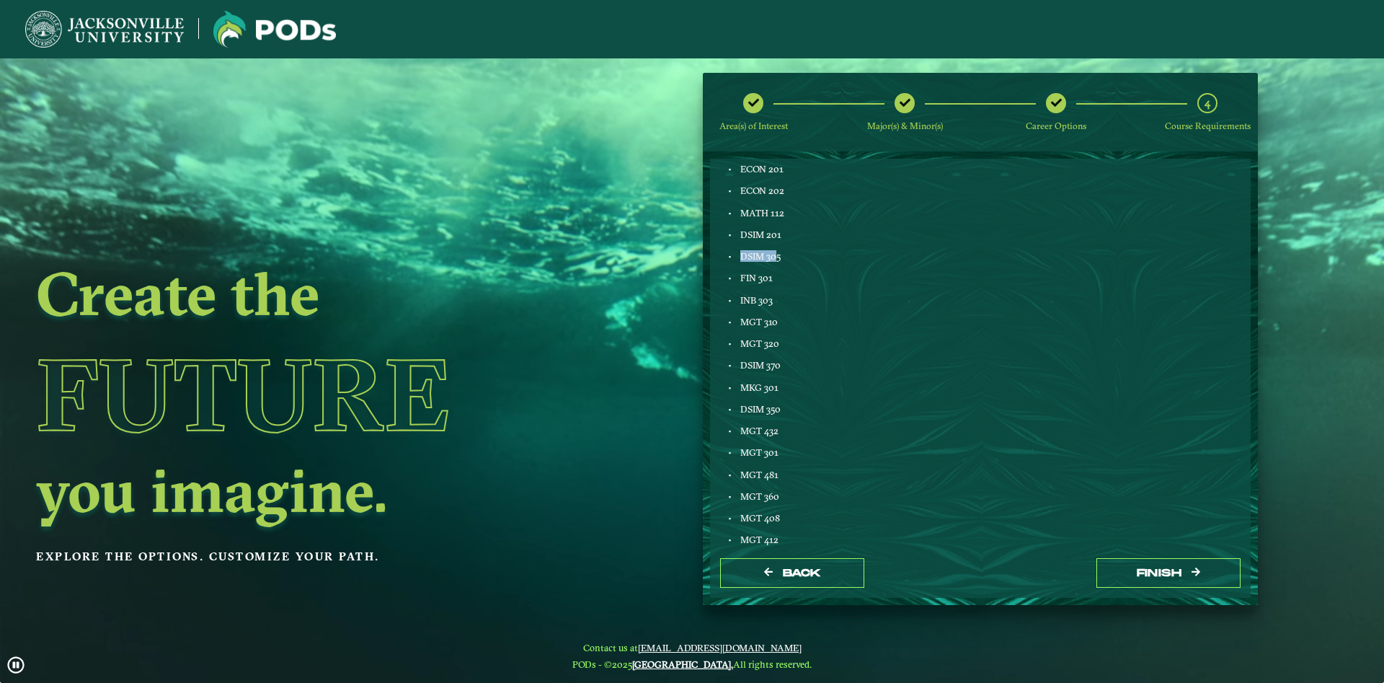
click at [738, 254] on li "DSIM 305" at bounding box center [854, 256] width 232 height 12
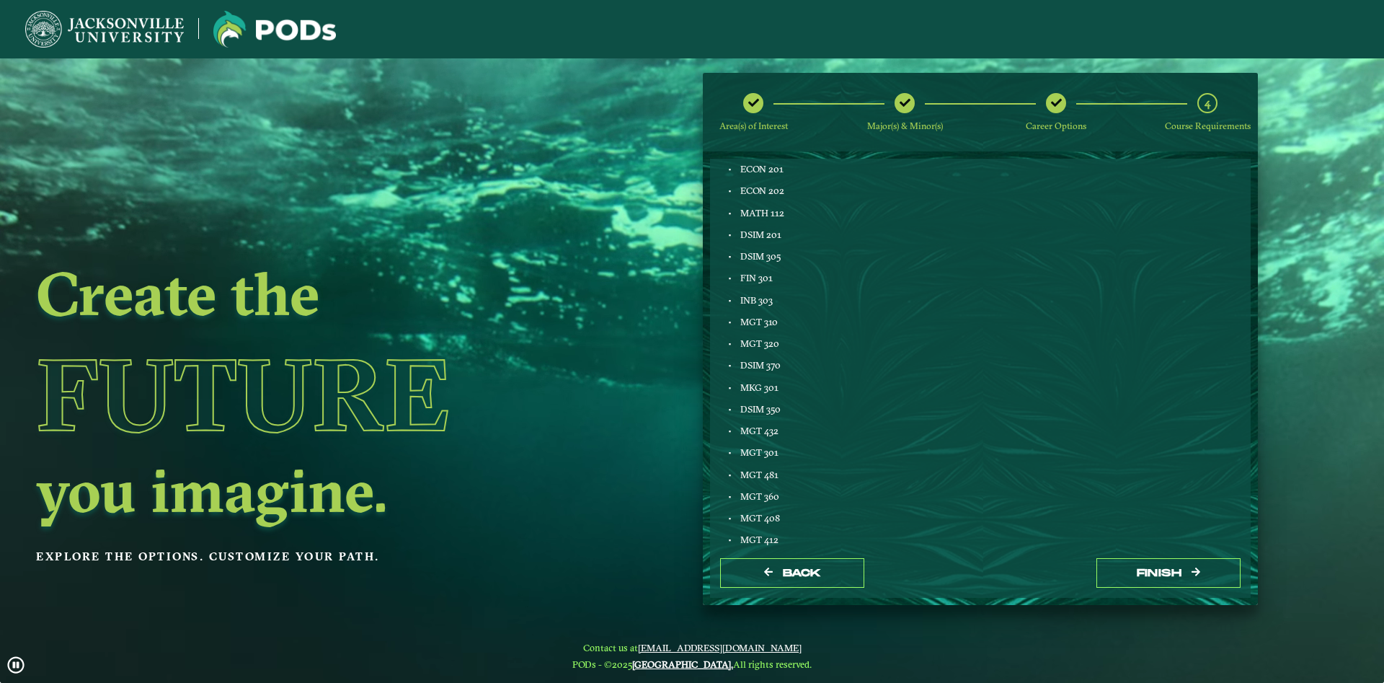
click at [780, 272] on div "FIN 301" at bounding box center [854, 278] width 232 height 12
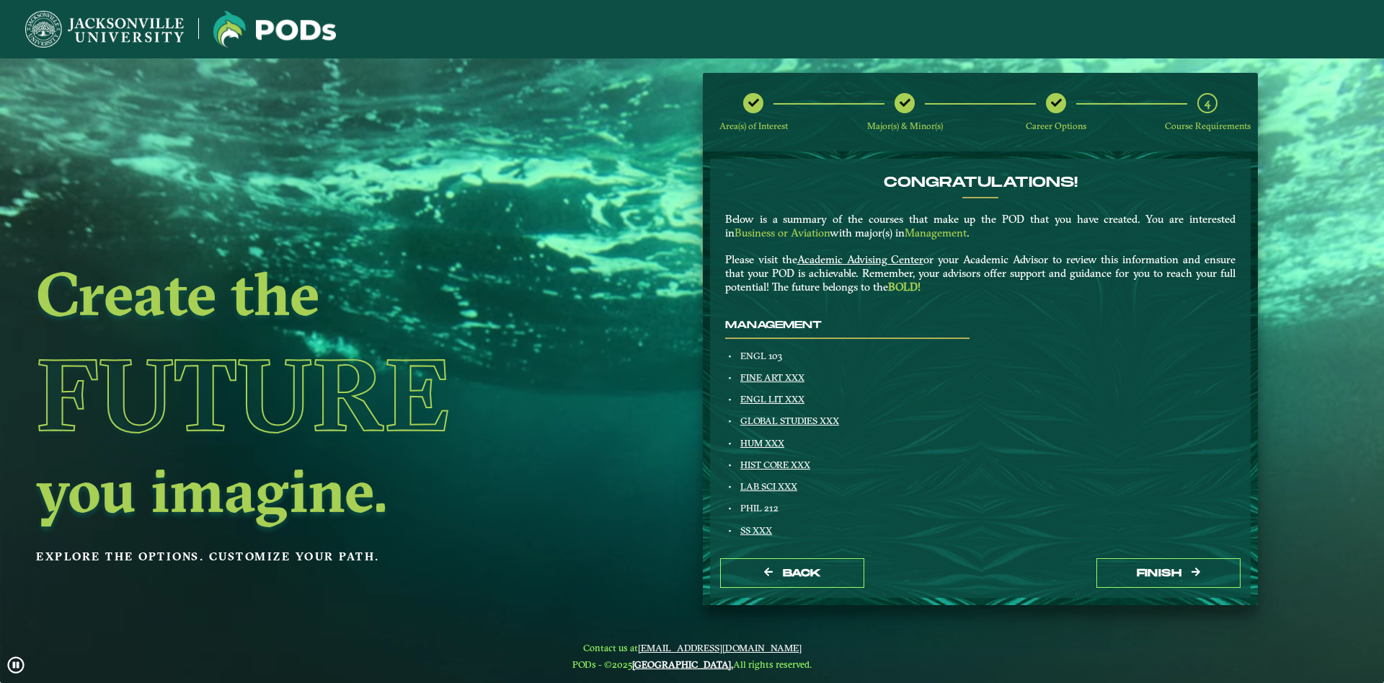
scroll to position [82, 0]
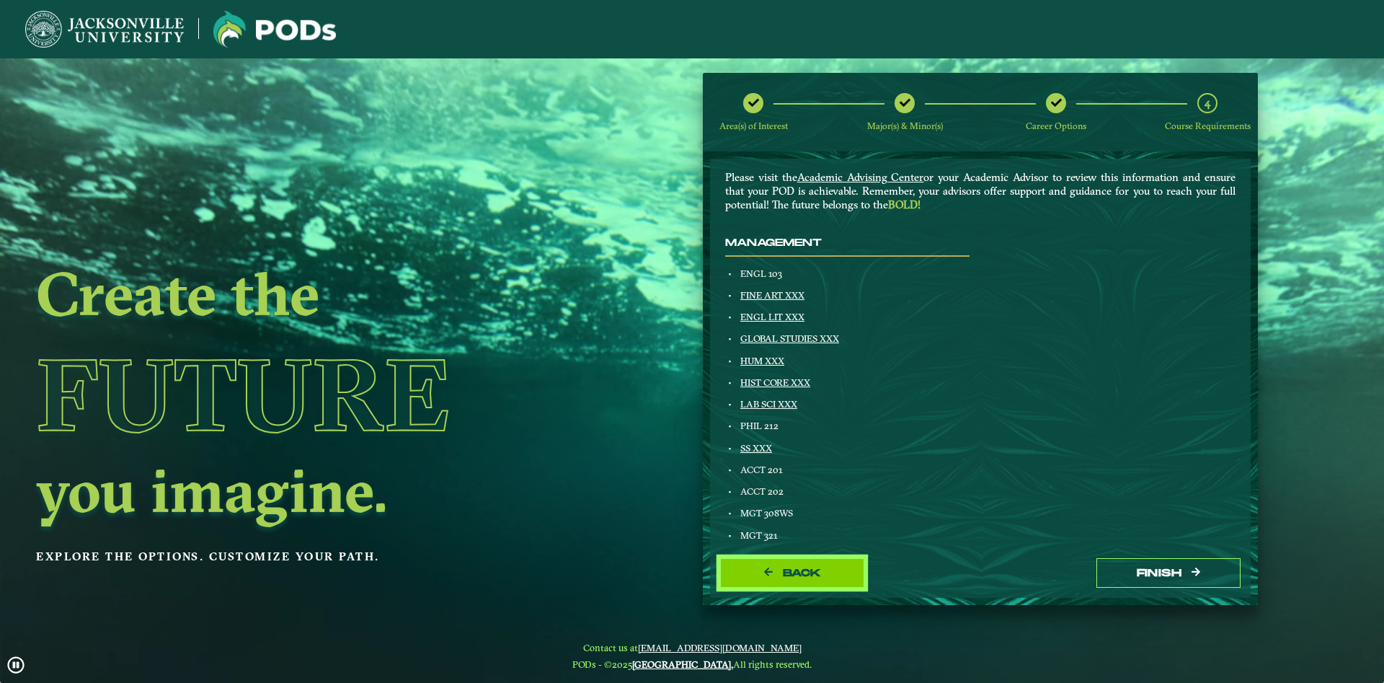
click at [802, 570] on span "Back" at bounding box center [802, 572] width 38 height 12
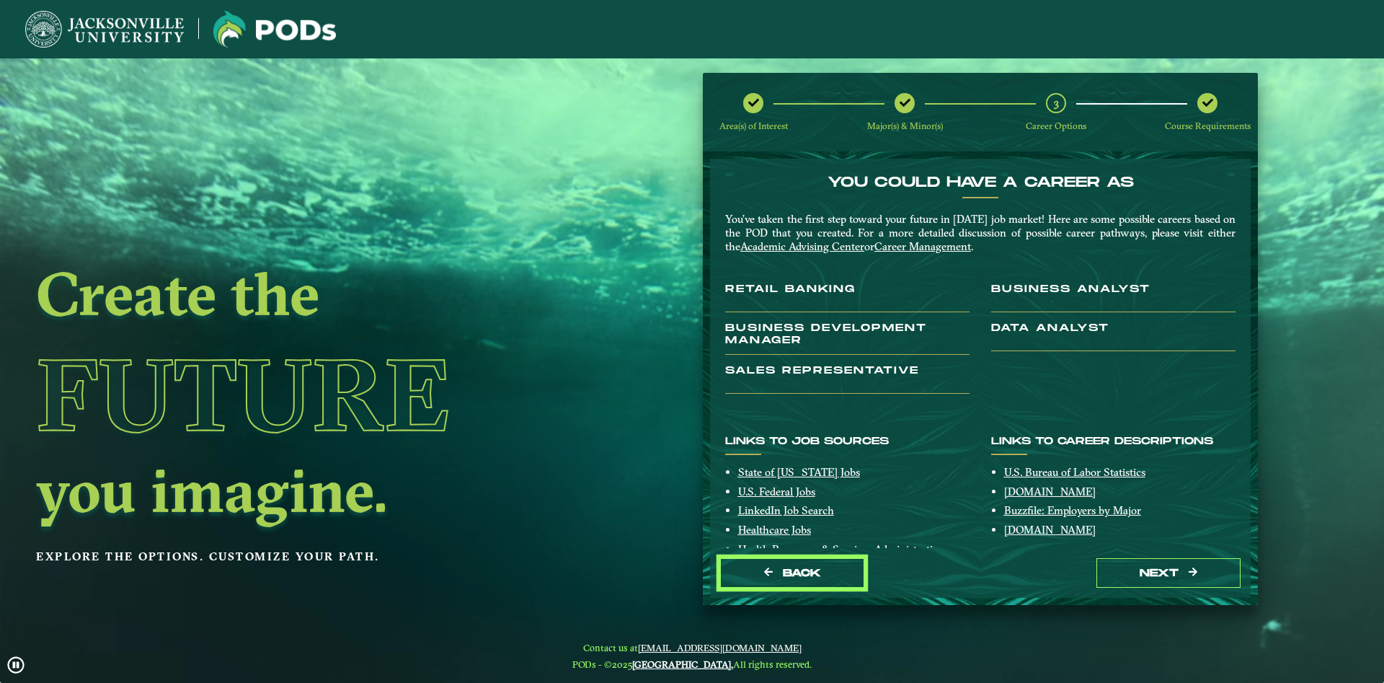
click at [802, 570] on span "Back" at bounding box center [802, 572] width 38 height 12
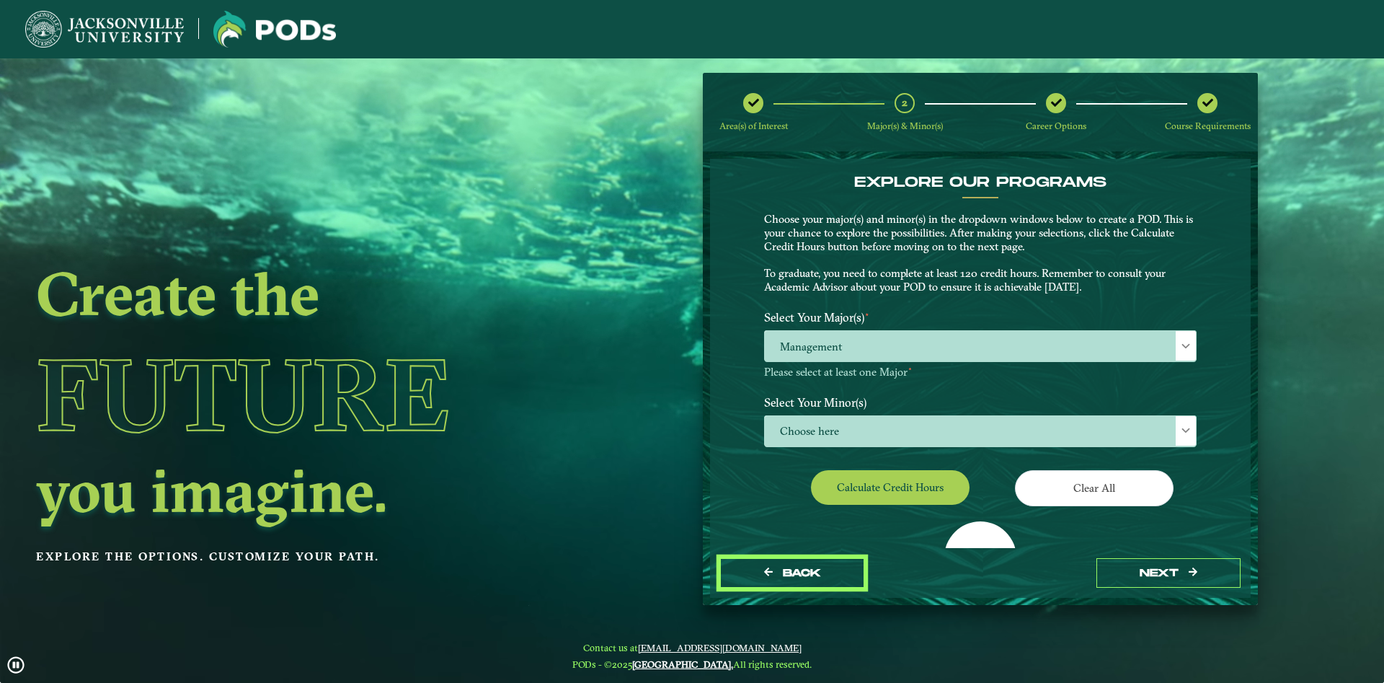
click at [802, 570] on span "Back" at bounding box center [802, 572] width 38 height 12
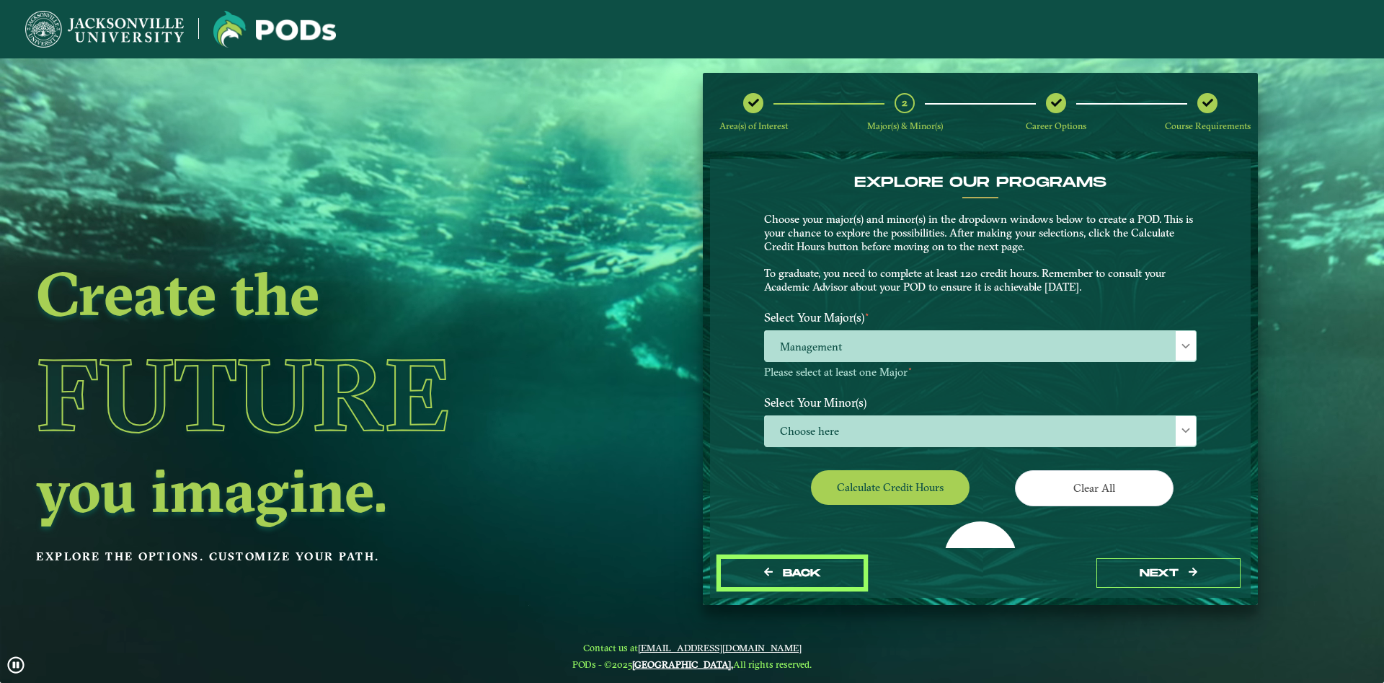
select select "[object Object]"
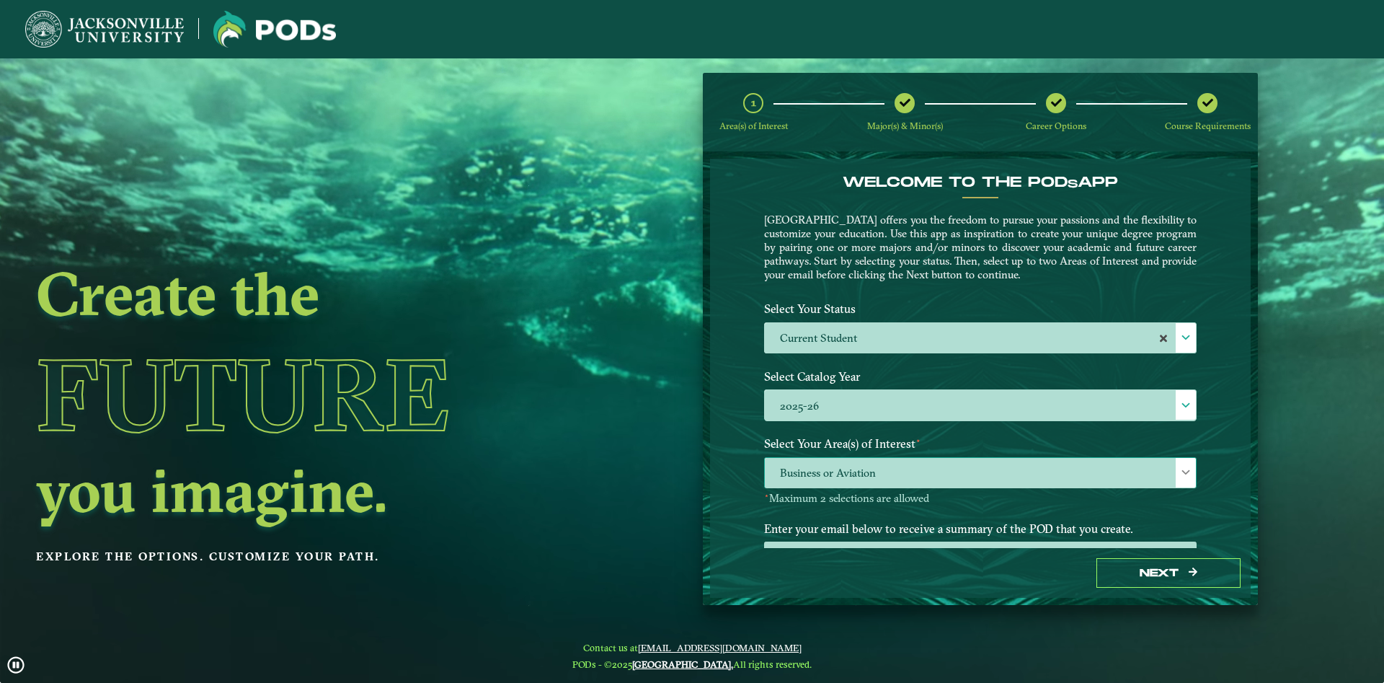
scroll to position [60, 0]
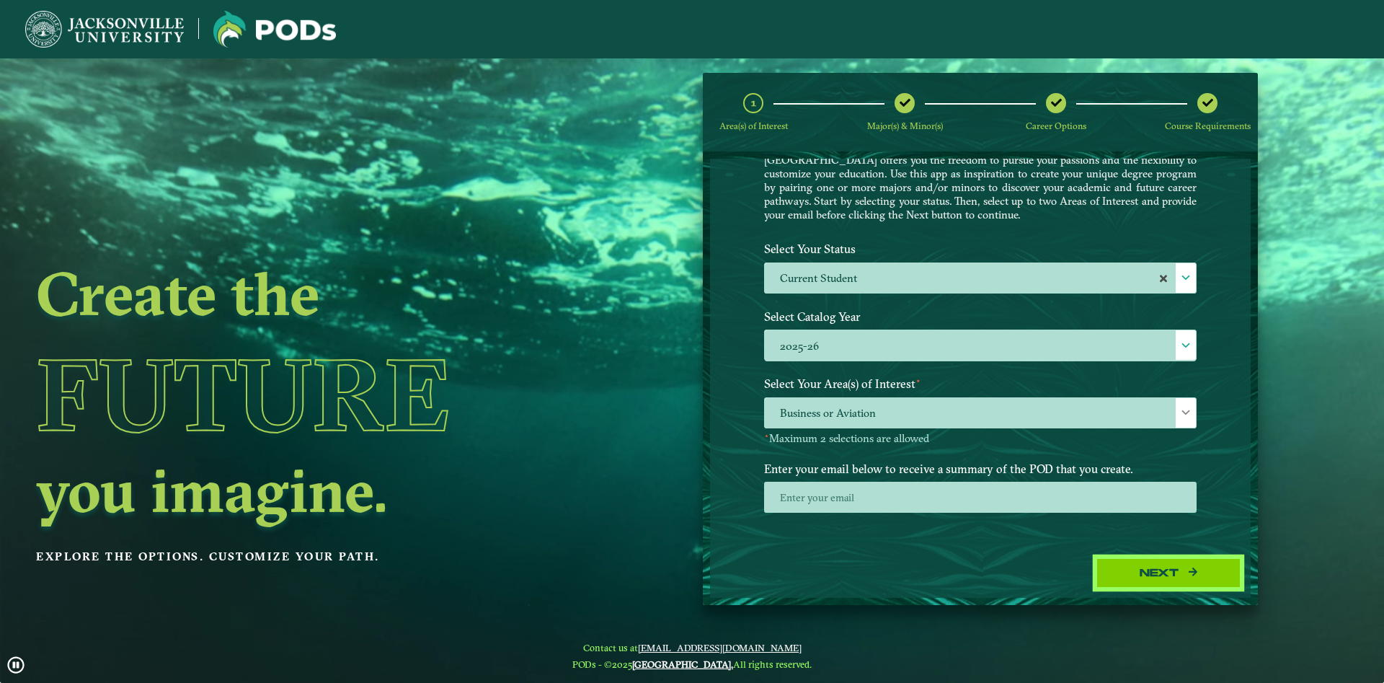
click at [1187, 576] on button "Next" at bounding box center [1168, 573] width 144 height 30
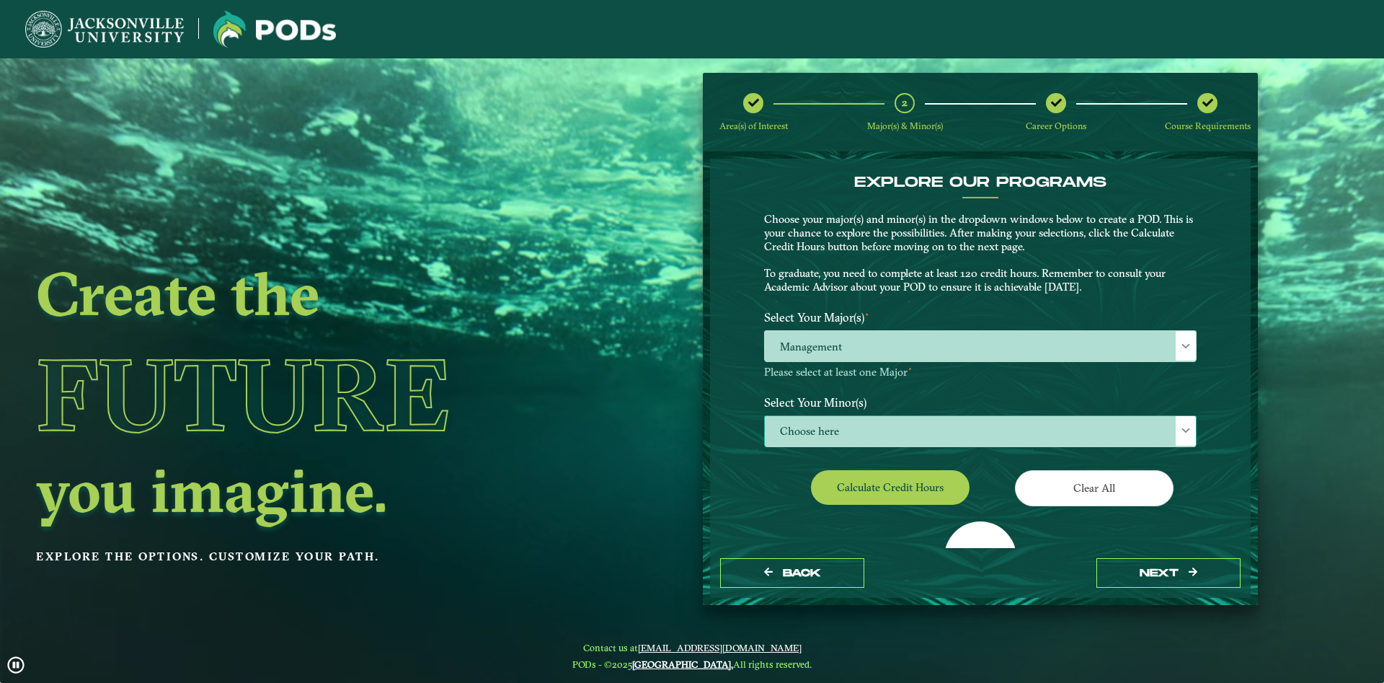
click at [879, 443] on span "Choose here" at bounding box center [980, 431] width 431 height 31
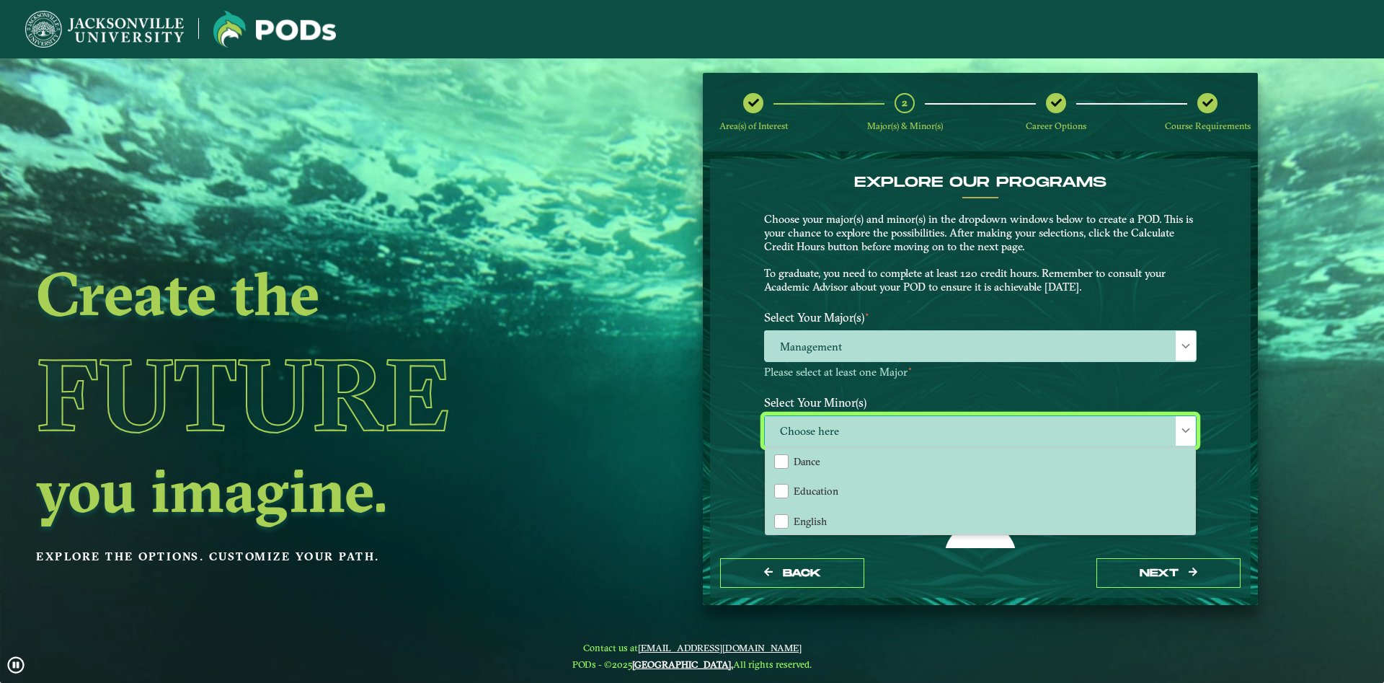
scroll to position [0, 0]
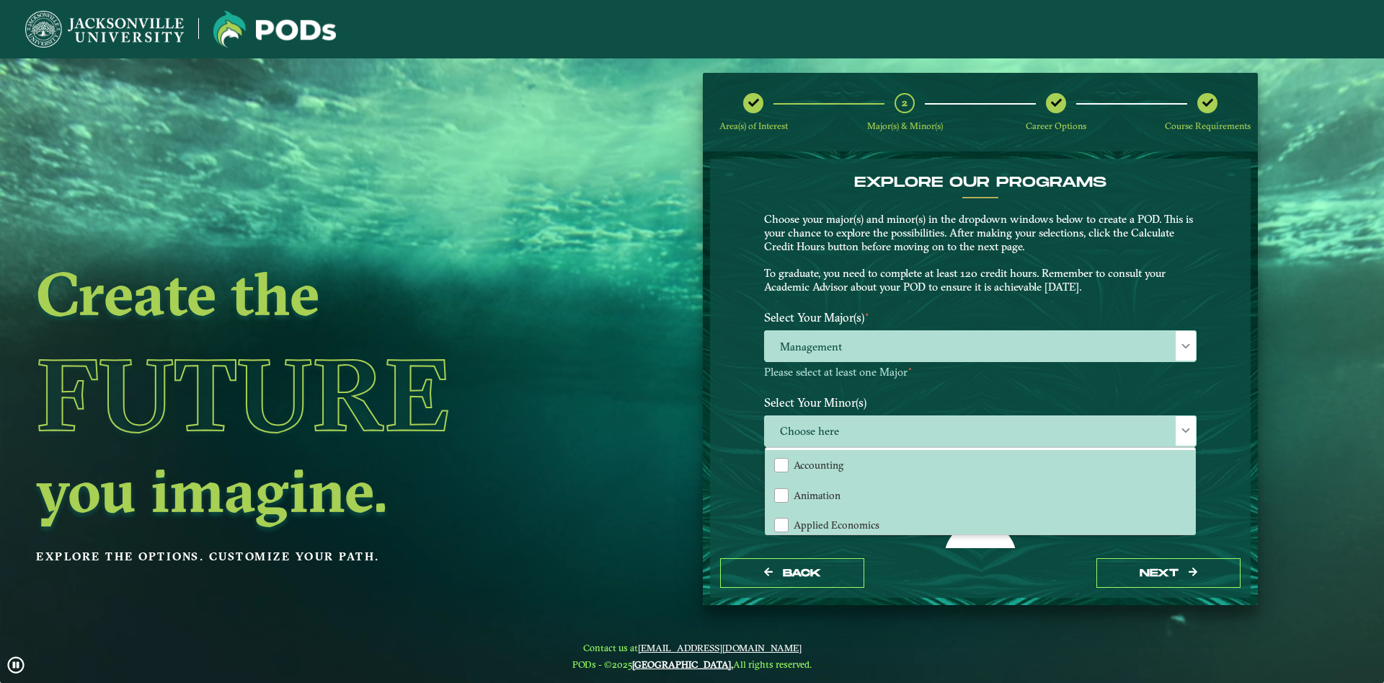
click at [1179, 283] on p "Choose your major(s) and minor(s) in the dropdown windows below to create a POD…" at bounding box center [980, 253] width 432 height 81
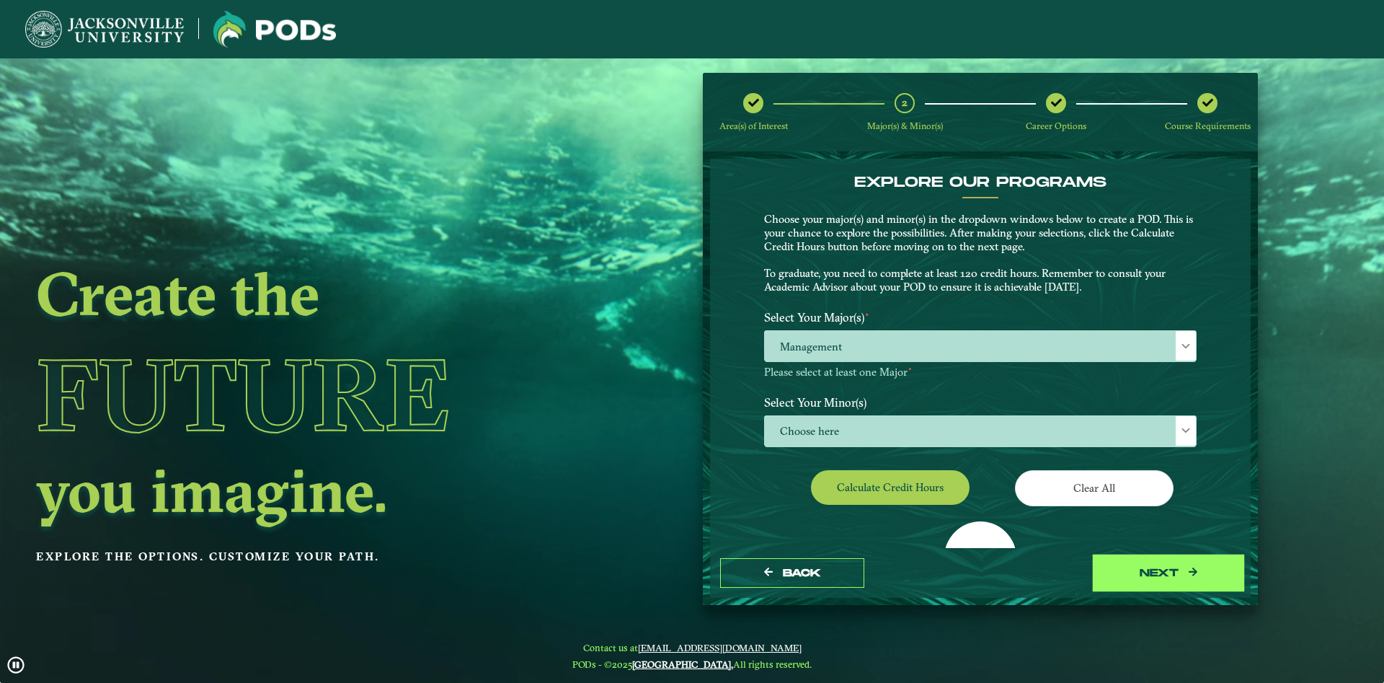
click at [1181, 574] on button "next" at bounding box center [1168, 573] width 144 height 30
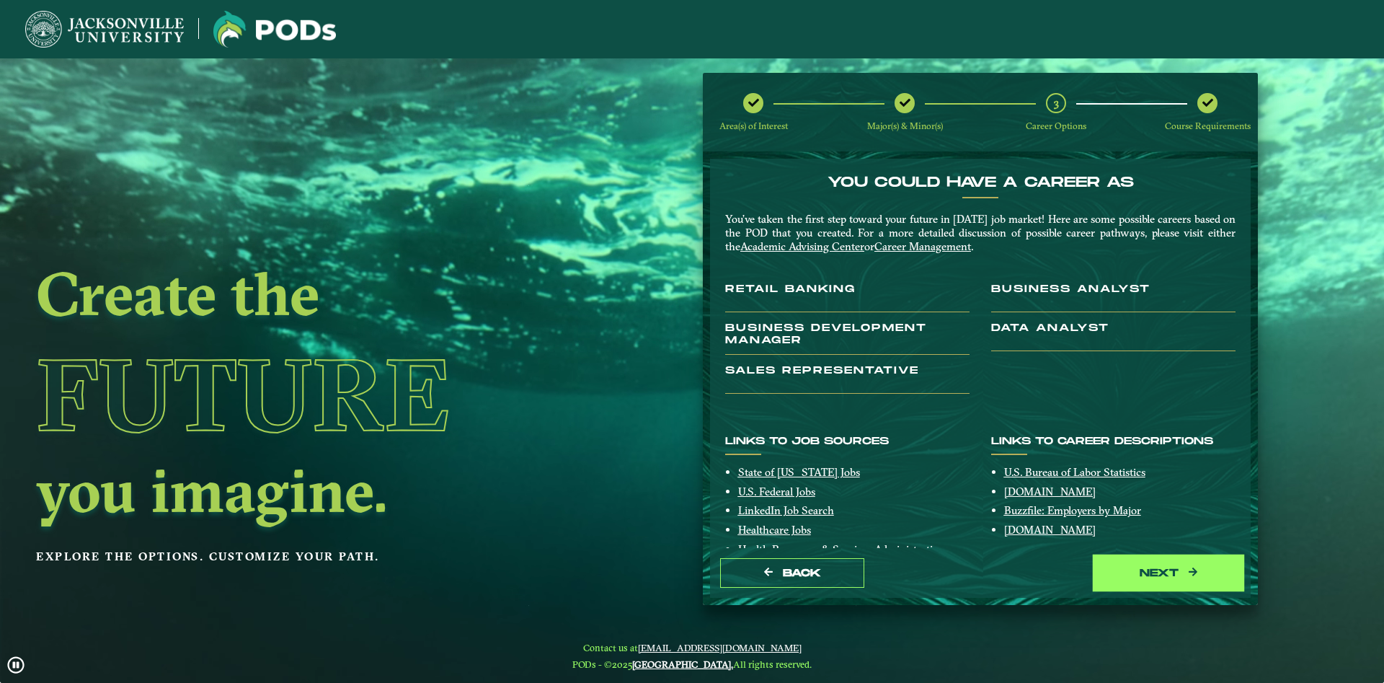
click at [1179, 576] on button "next" at bounding box center [1168, 573] width 144 height 30
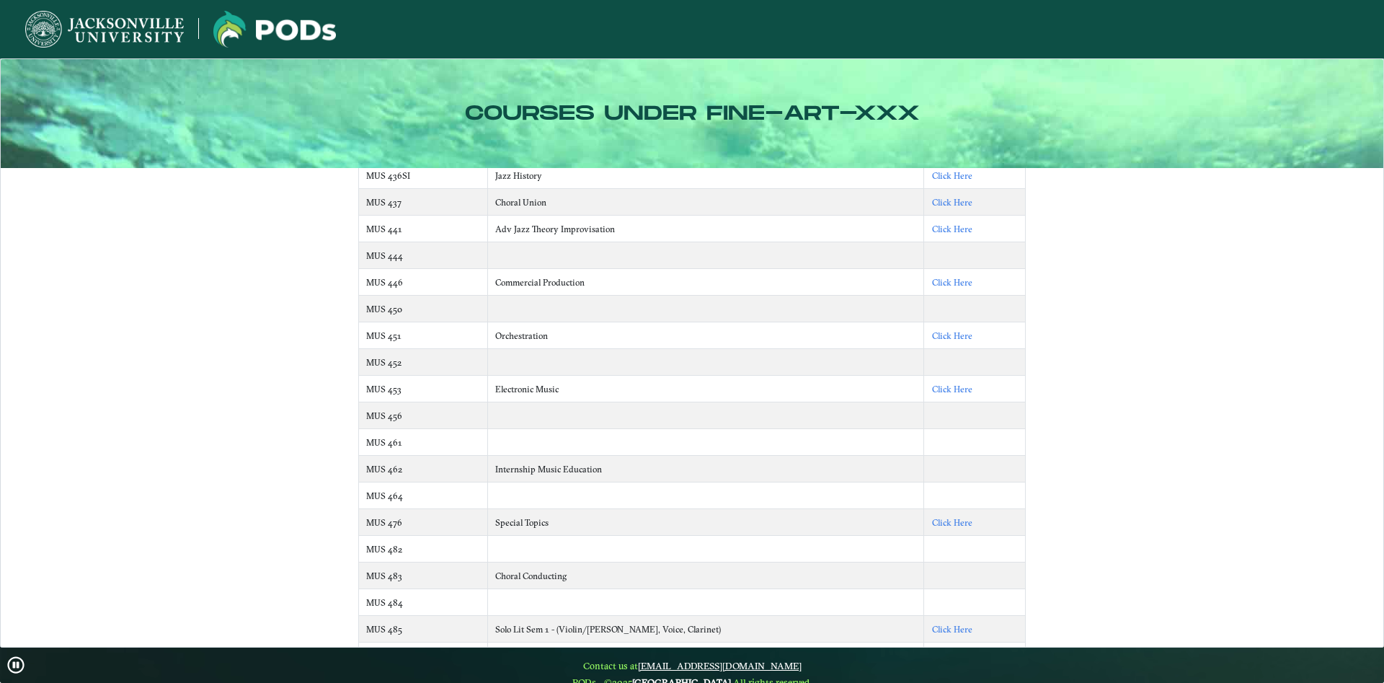
scroll to position [7472, 0]
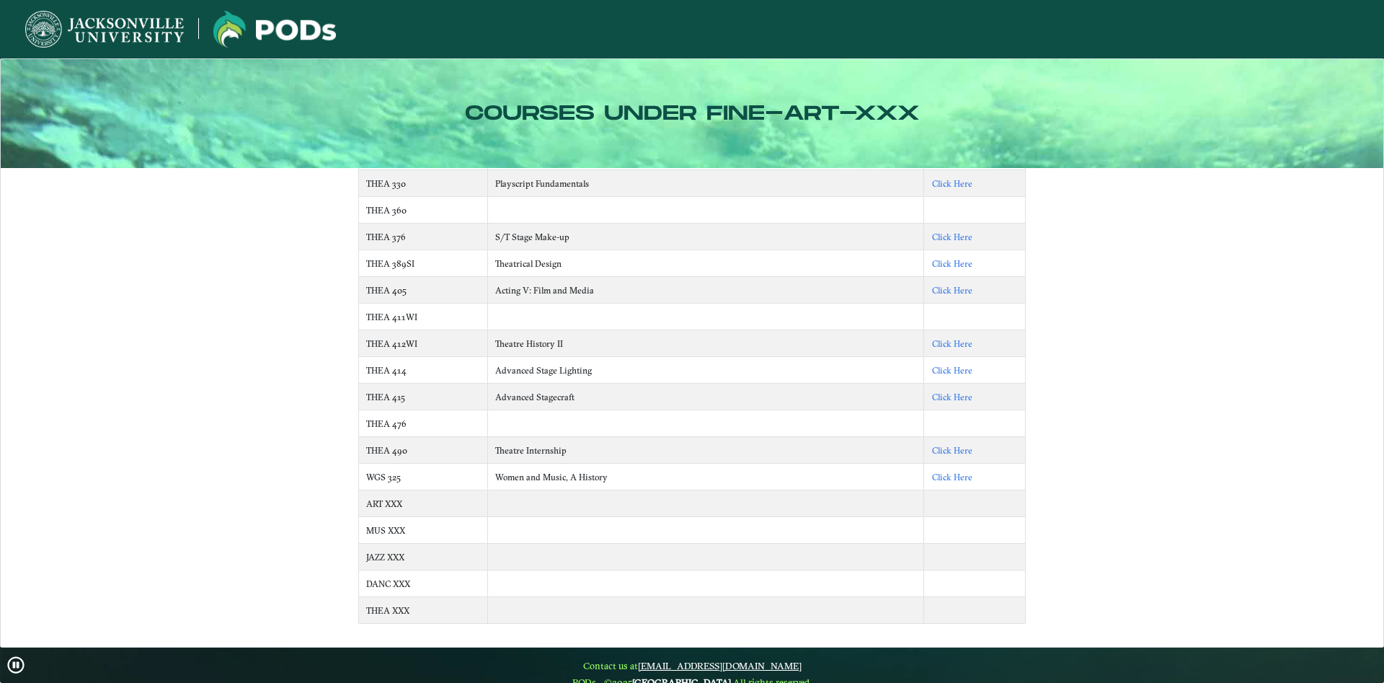
drag, startPoint x: 1090, startPoint y: 288, endPoint x: 1071, endPoint y: 511, distance: 223.6
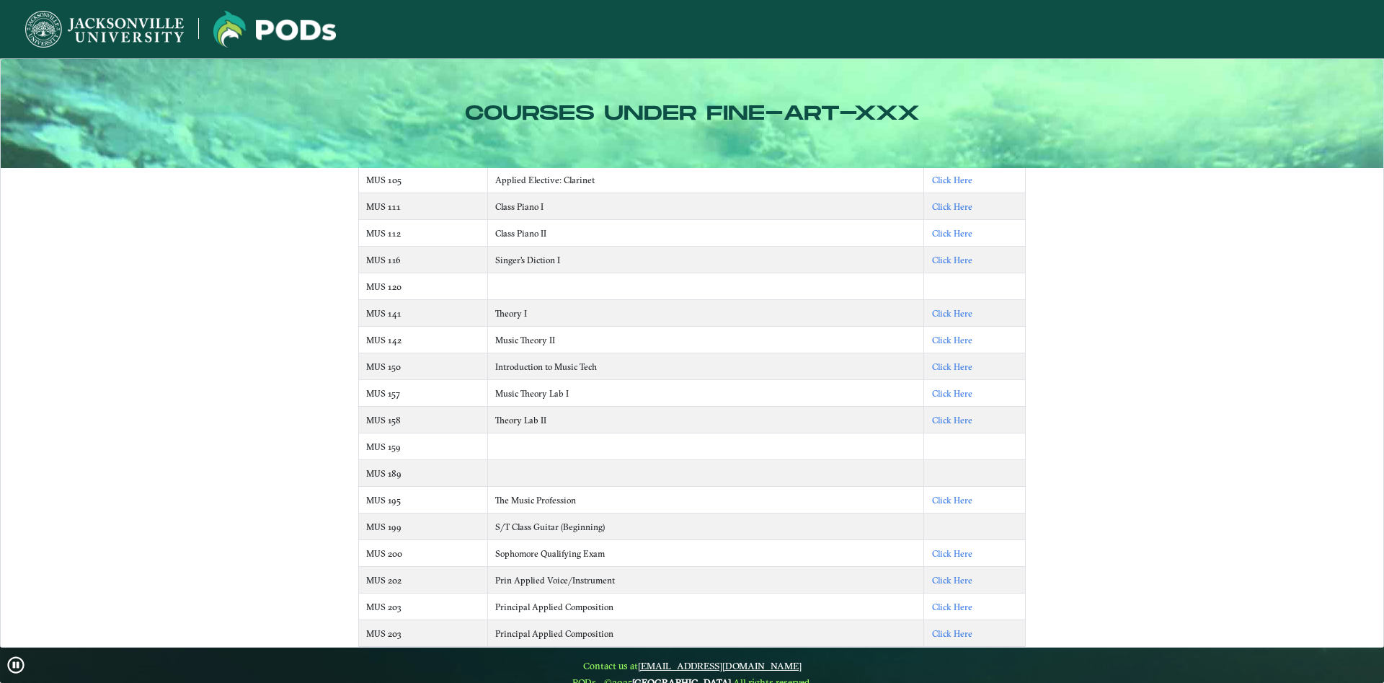
scroll to position [0, 0]
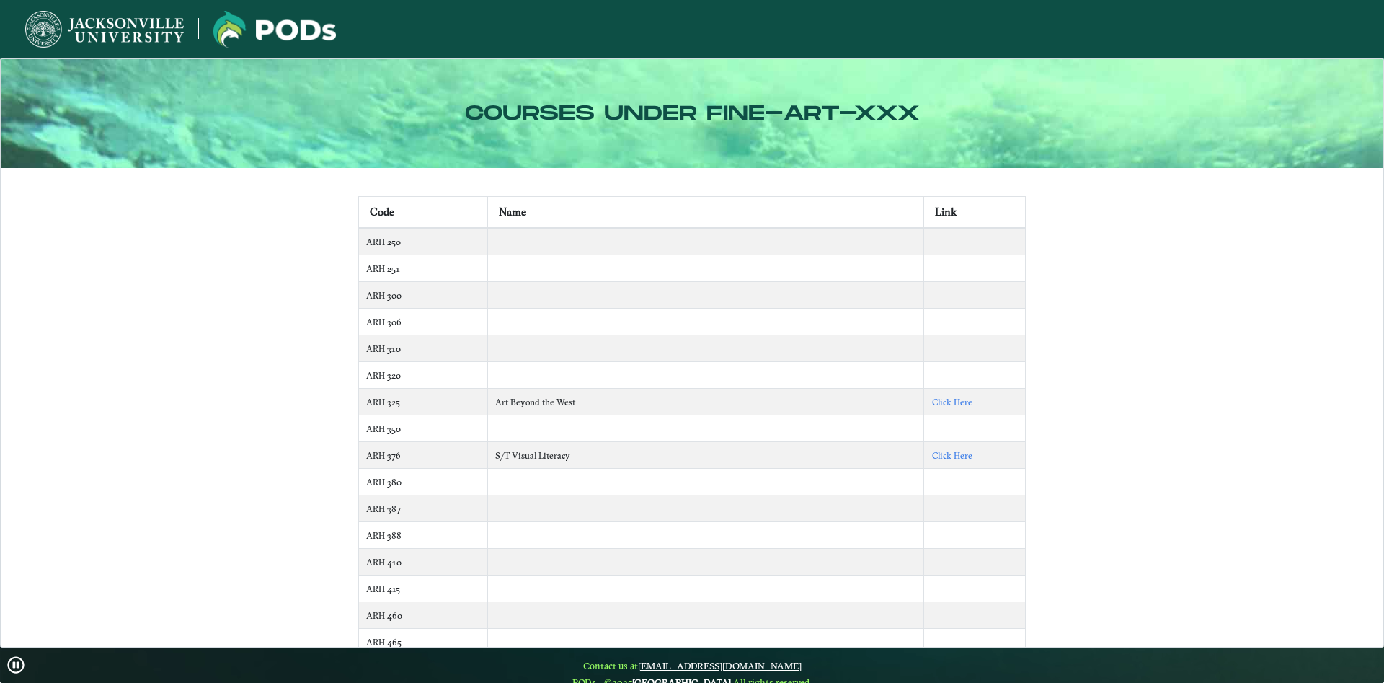
drag, startPoint x: 1119, startPoint y: 564, endPoint x: 1086, endPoint y: -61, distance: 626.5
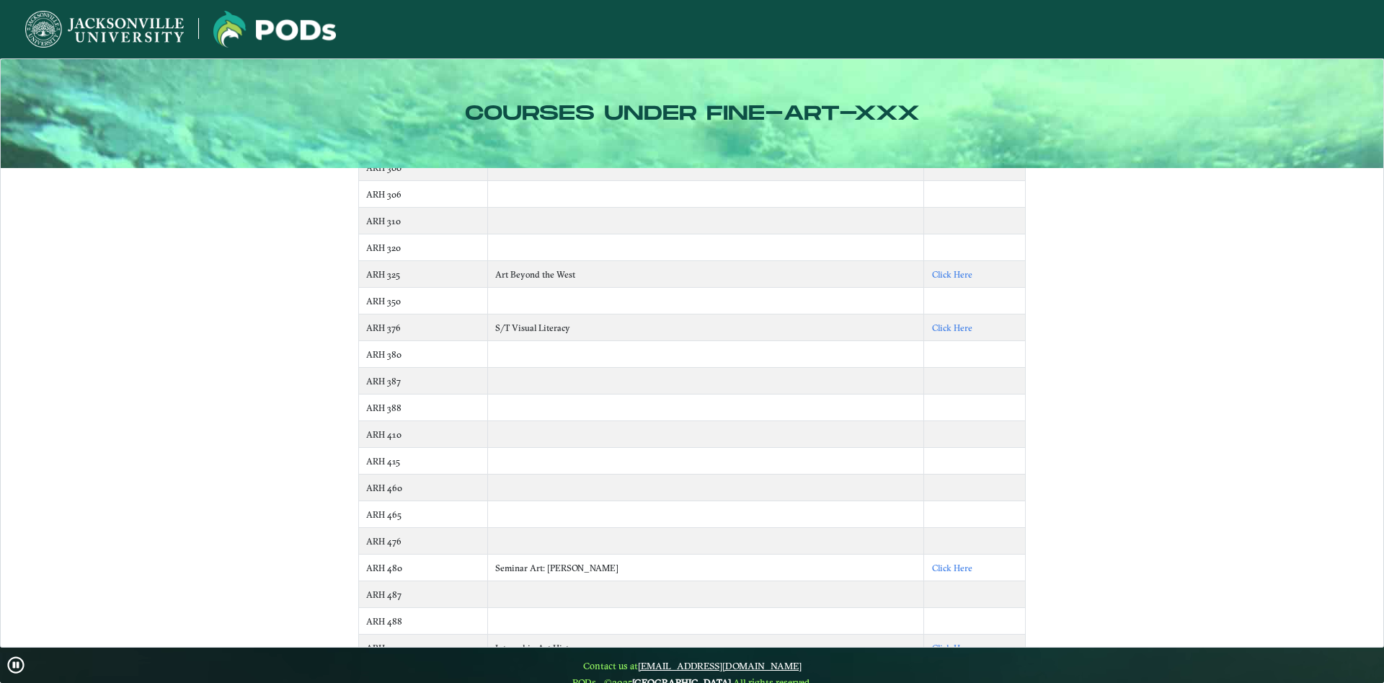
drag, startPoint x: 1139, startPoint y: 316, endPoint x: 1132, endPoint y: 347, distance: 31.1
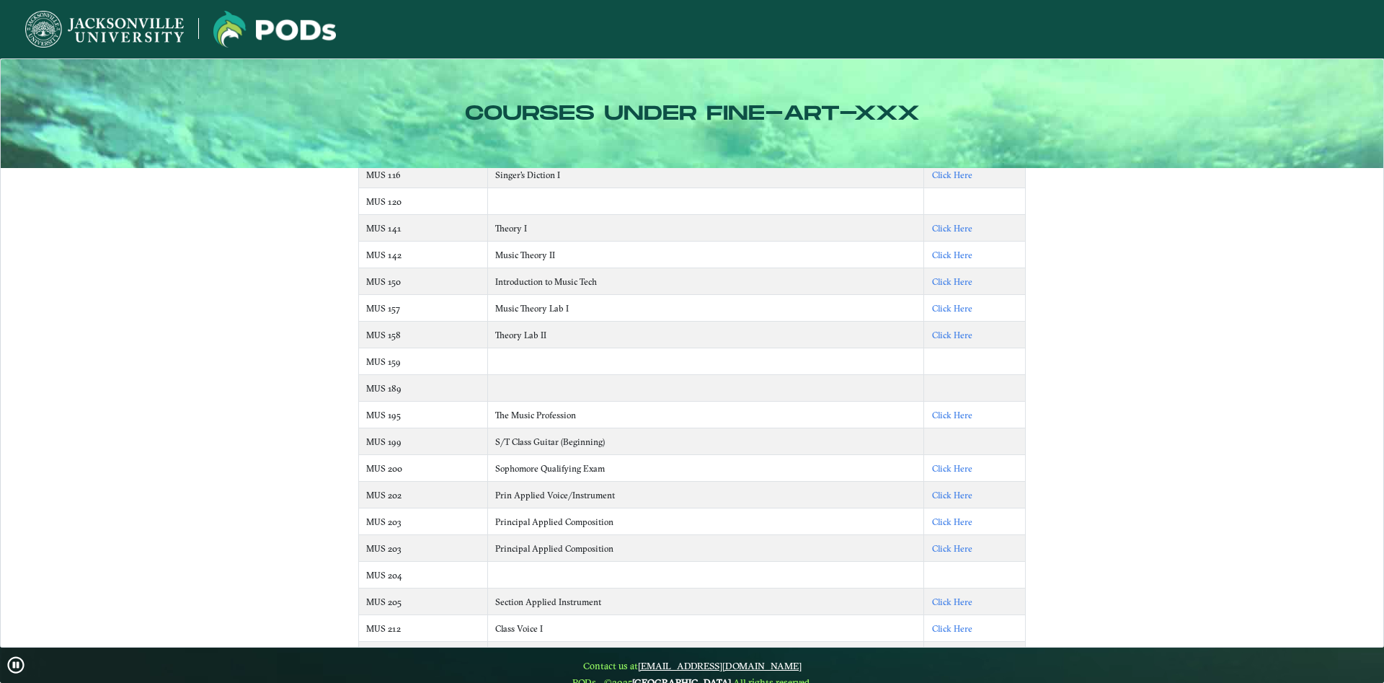
scroll to position [4667, 0]
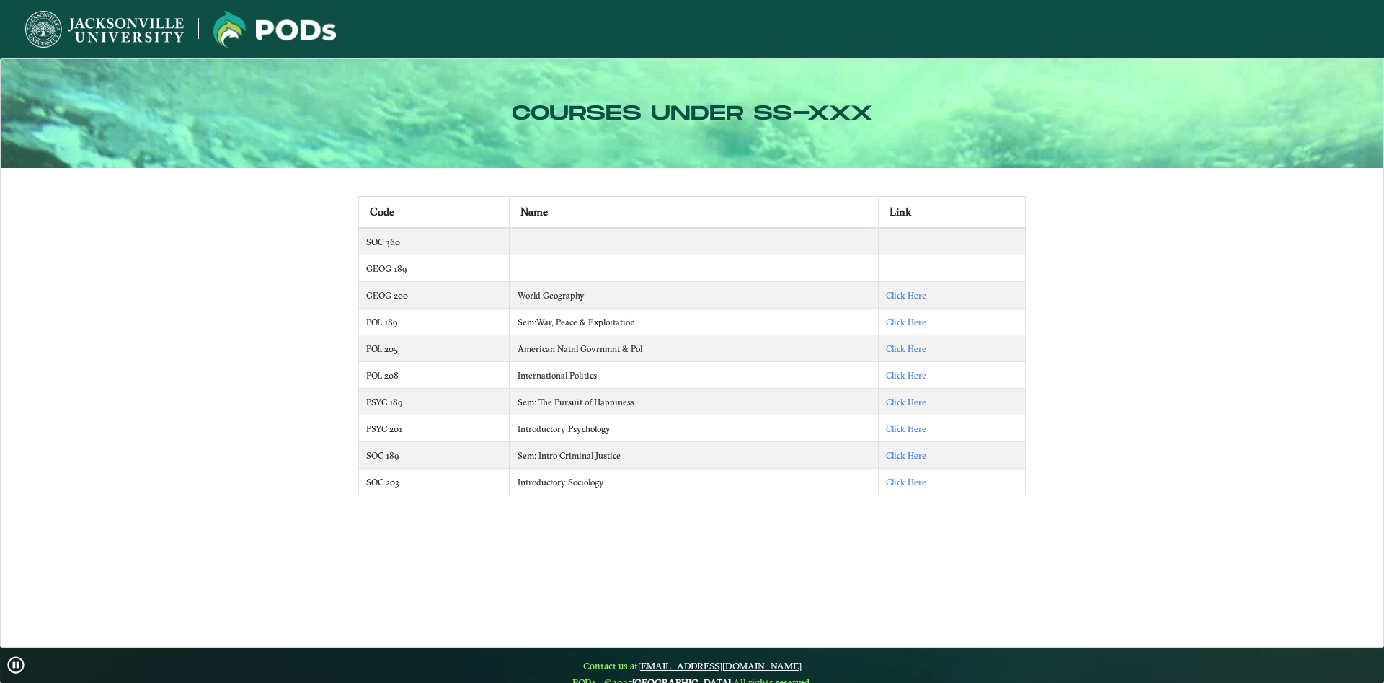
scroll to position [18, 0]
